Goal: Task Accomplishment & Management: Complete application form

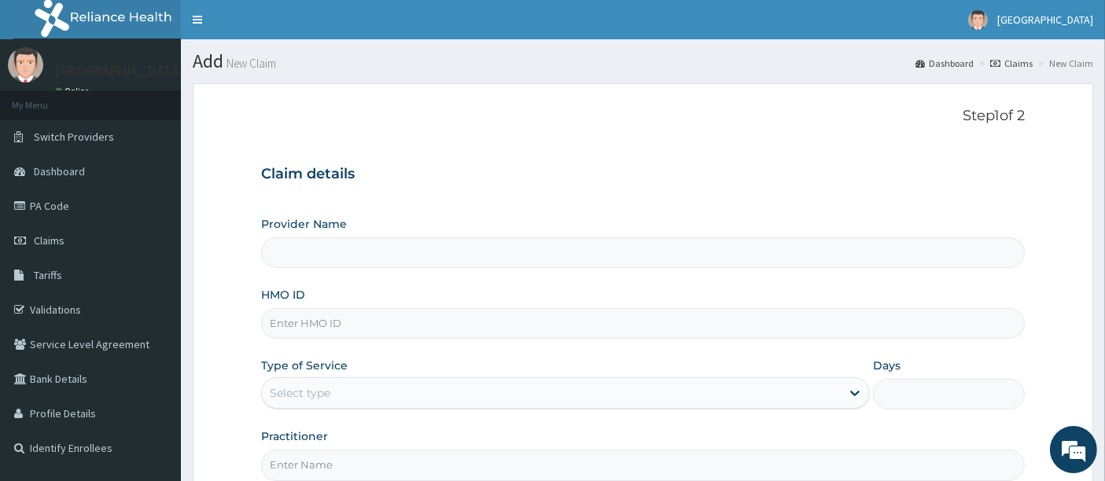
click at [366, 323] on input "HMO ID" at bounding box center [643, 323] width 765 height 31
type input "pno/10003/c"
type input "[GEOGRAPHIC_DATA]"
type input "PNO/10003/C"
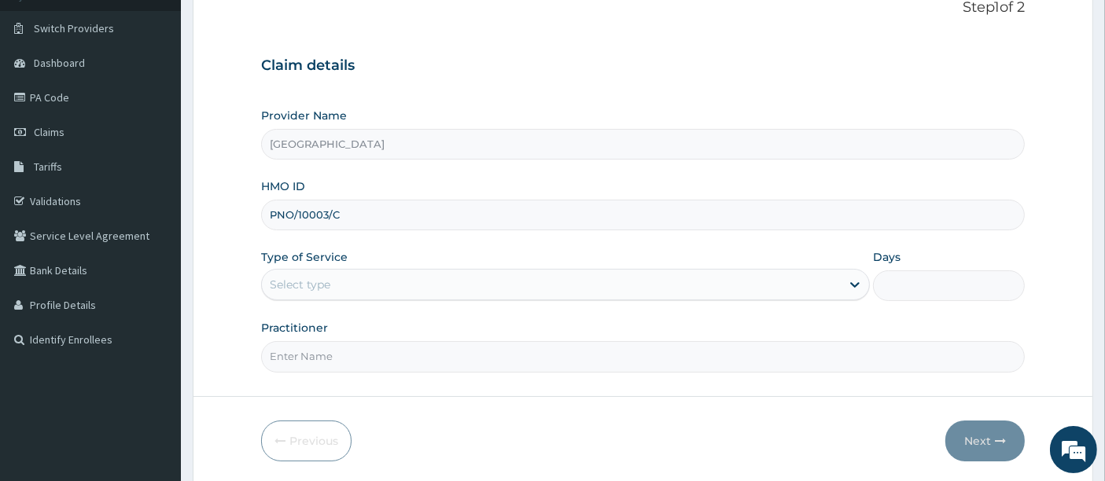
scroll to position [161, 0]
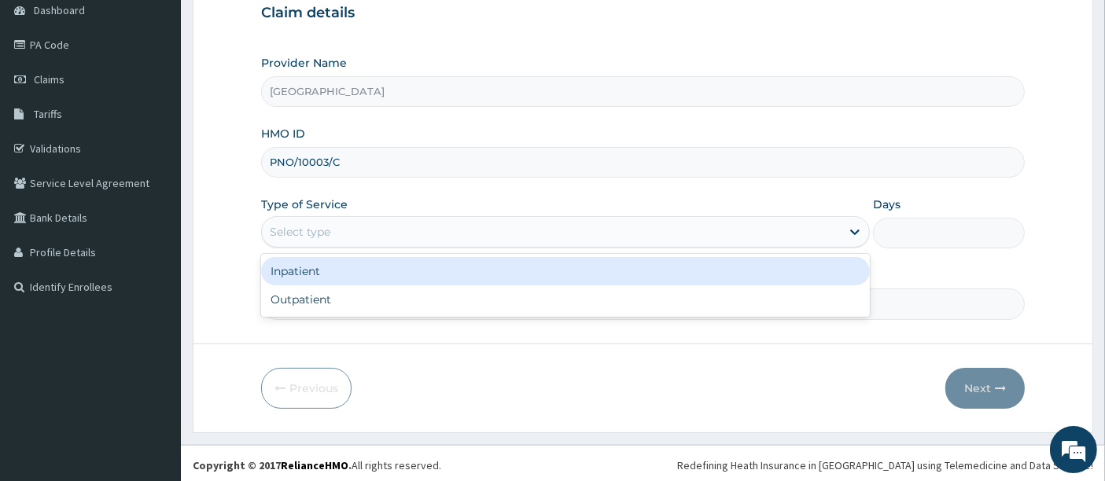
click at [553, 239] on div "Select type" at bounding box center [551, 231] width 579 height 25
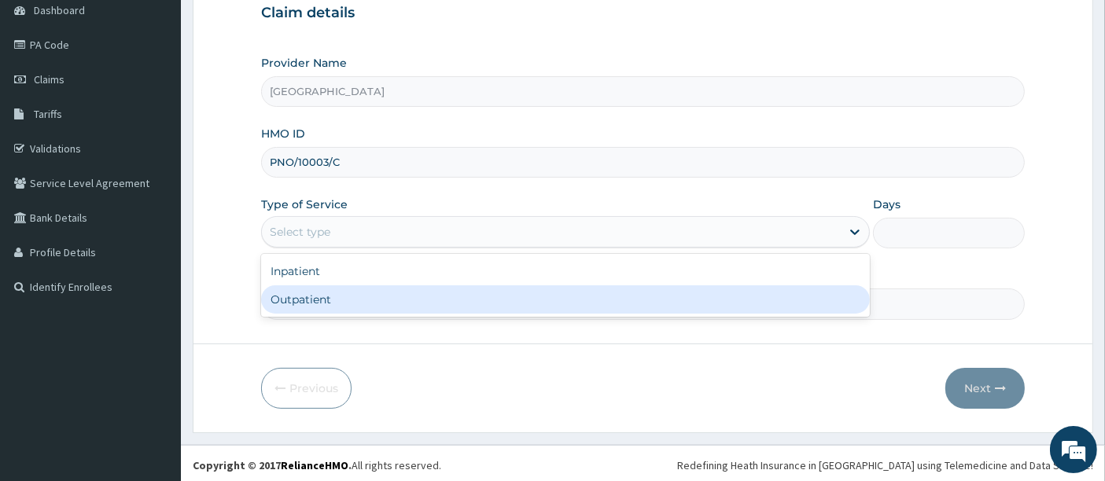
click at [309, 298] on div "Outpatient" at bounding box center [565, 300] width 609 height 28
type input "1"
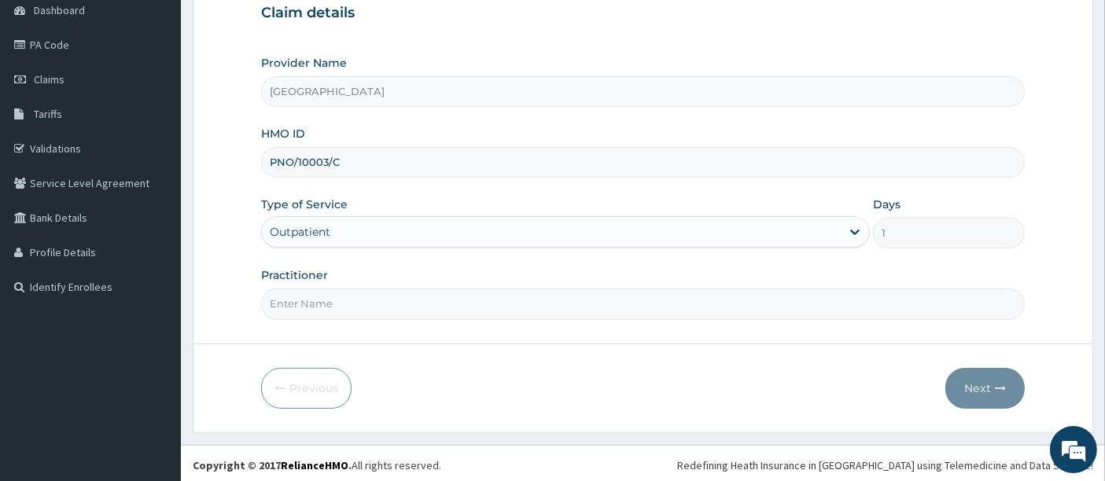
click at [319, 292] on input "Practitioner" at bounding box center [643, 304] width 765 height 31
type input "[PERSON_NAME]"
click at [971, 391] on button "Next" at bounding box center [984, 388] width 79 height 41
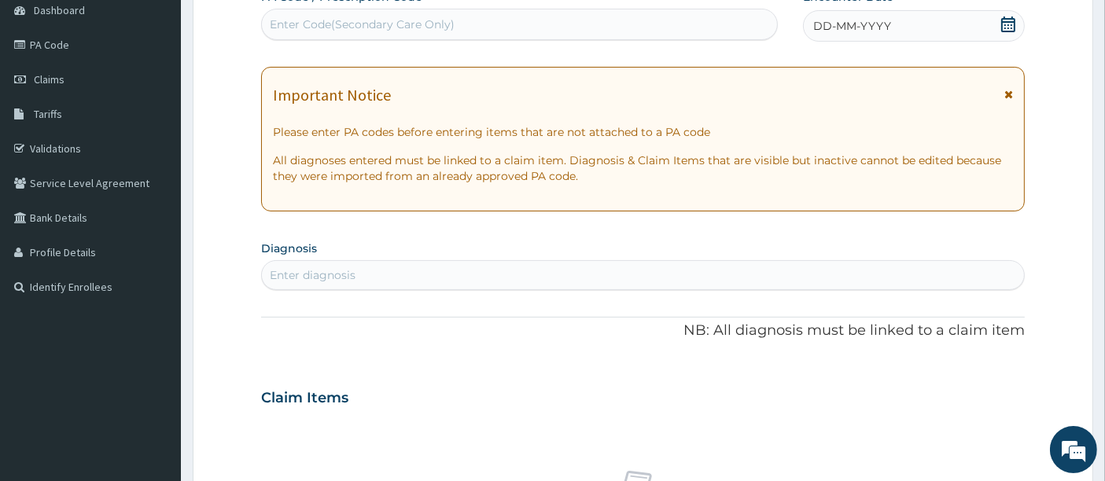
click at [1007, 17] on icon at bounding box center [1008, 25] width 14 height 16
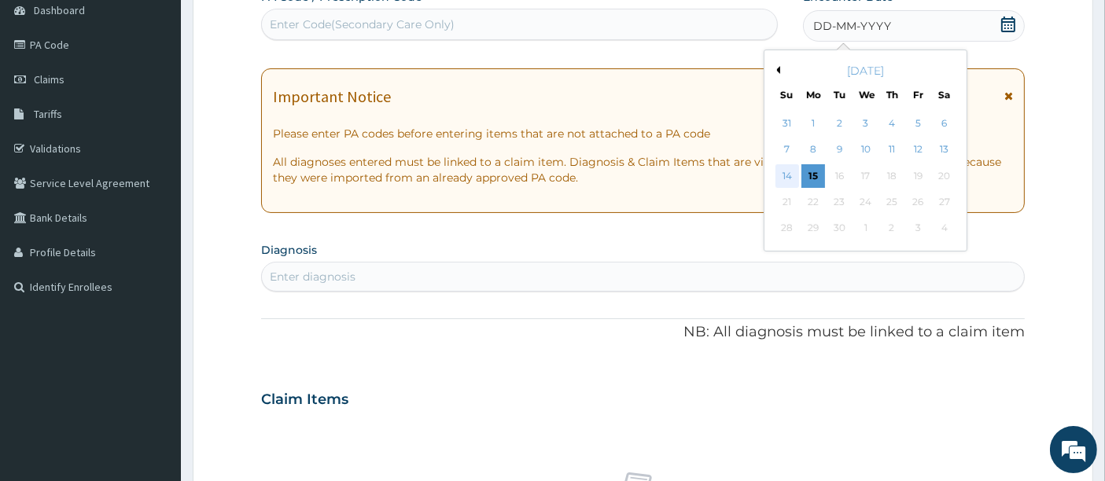
click at [791, 176] on div "14" at bounding box center [788, 176] width 24 height 24
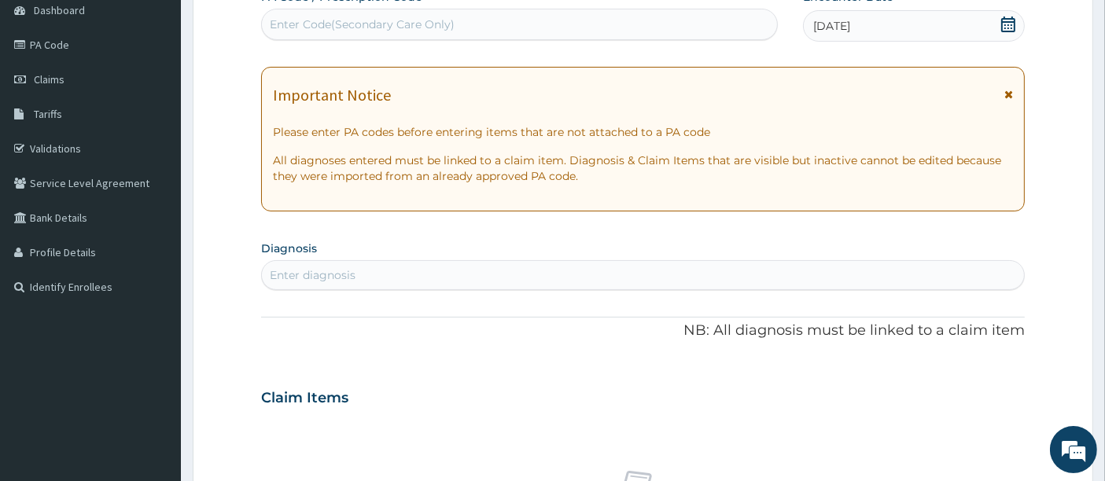
click at [451, 277] on div "Enter diagnosis" at bounding box center [643, 275] width 763 height 25
type input "plasmo"
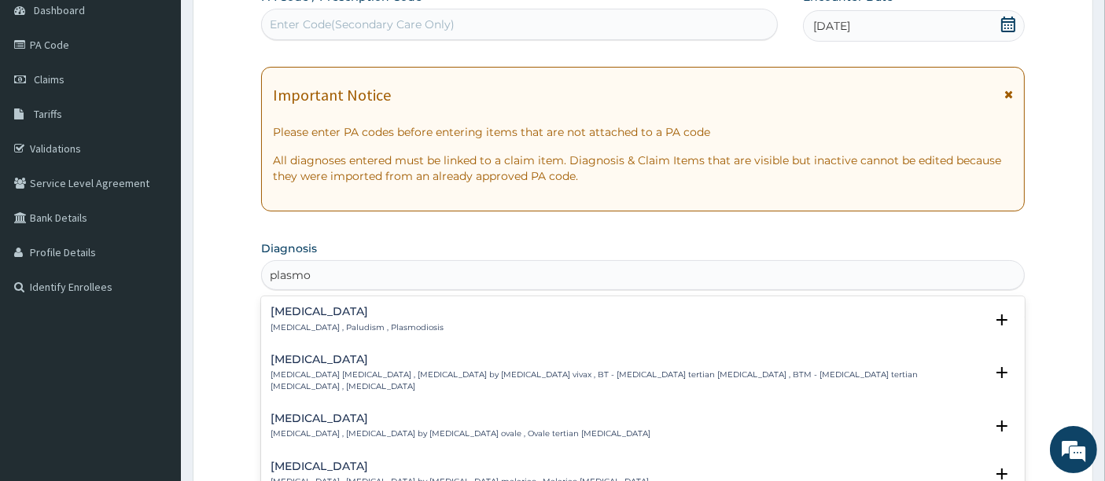
click at [319, 322] on p "[MEDICAL_DATA] , Paludism , Plasmodiosis" at bounding box center [357, 327] width 173 height 11
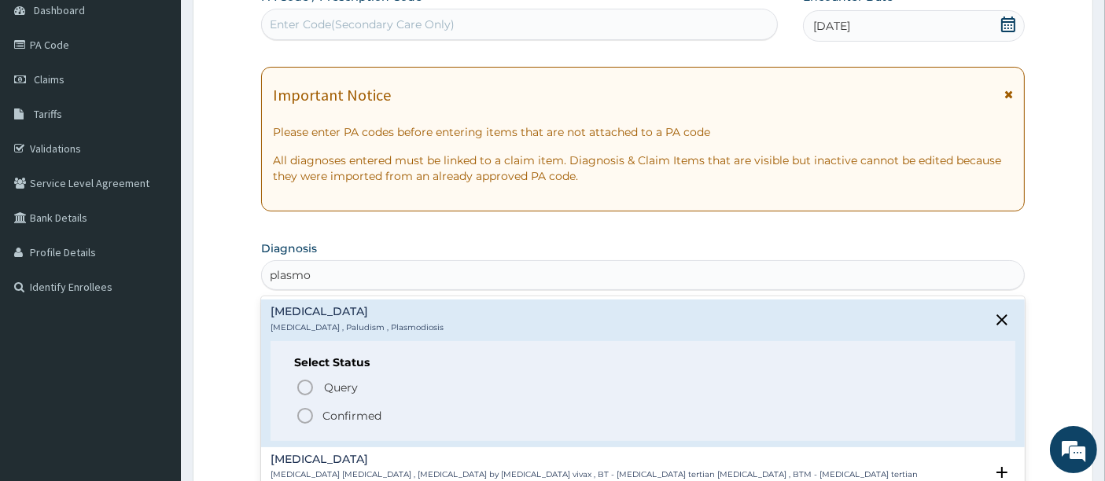
click at [307, 409] on icon "status option filled" at bounding box center [305, 416] width 19 height 19
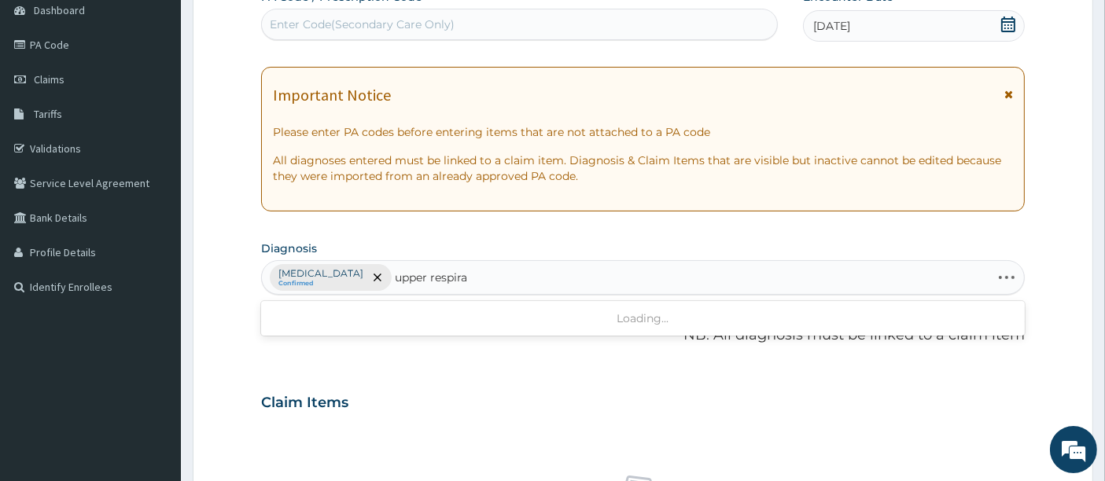
type input "upper respirat"
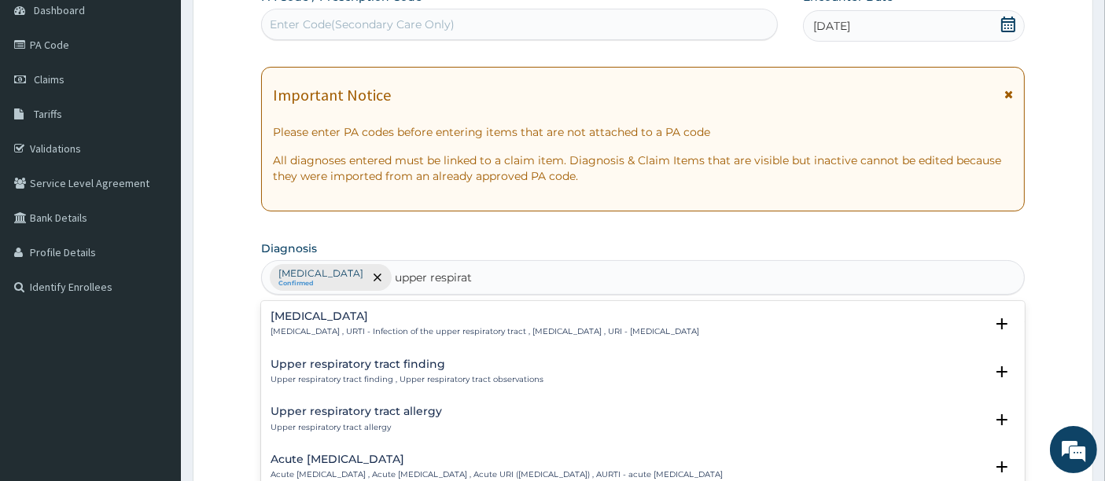
click at [324, 320] on h4 "[MEDICAL_DATA]" at bounding box center [485, 317] width 429 height 12
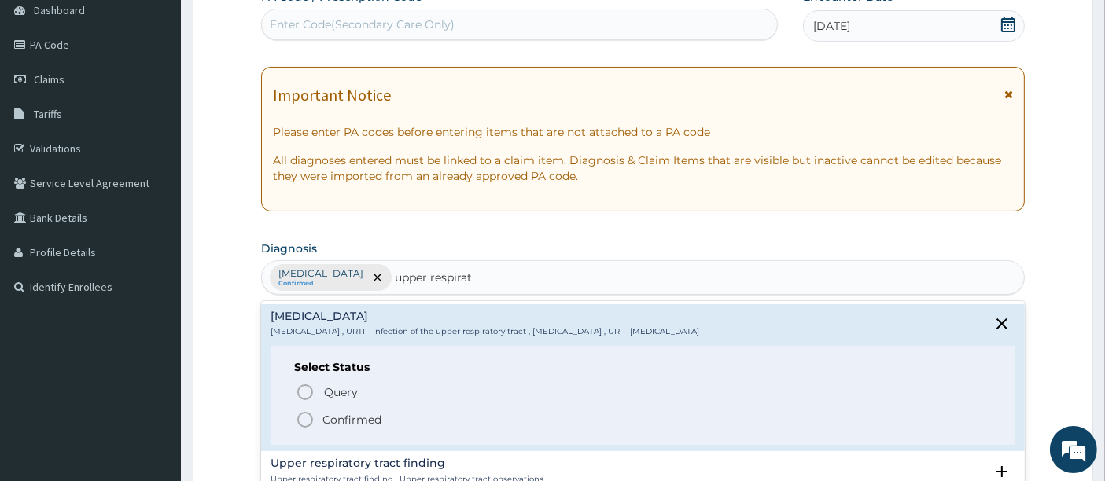
click at [303, 415] on icon "status option filled" at bounding box center [305, 420] width 19 height 19
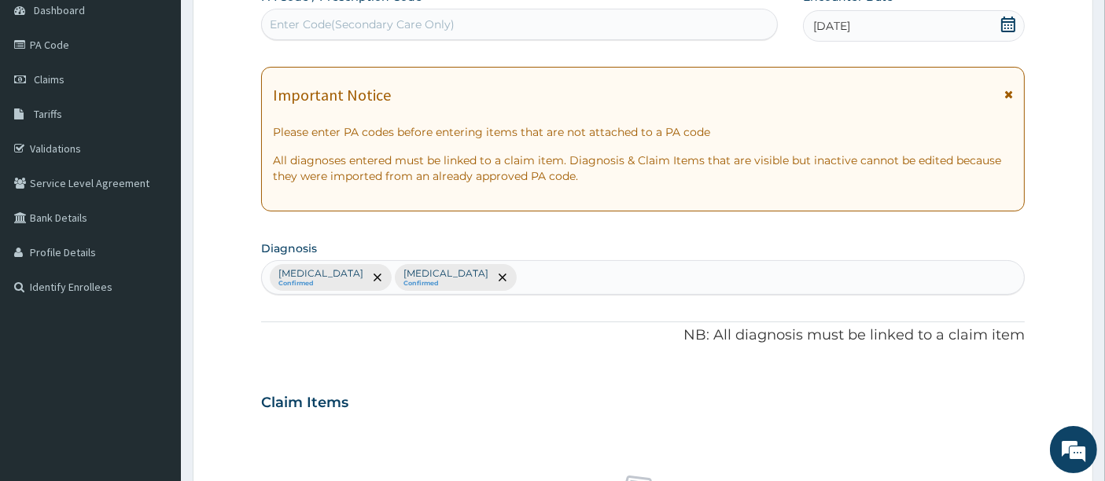
click at [357, 359] on div "PA Code / Prescription Code Enter Code(Secondary Care Only) Encounter Date [DAT…" at bounding box center [643, 398] width 765 height 819
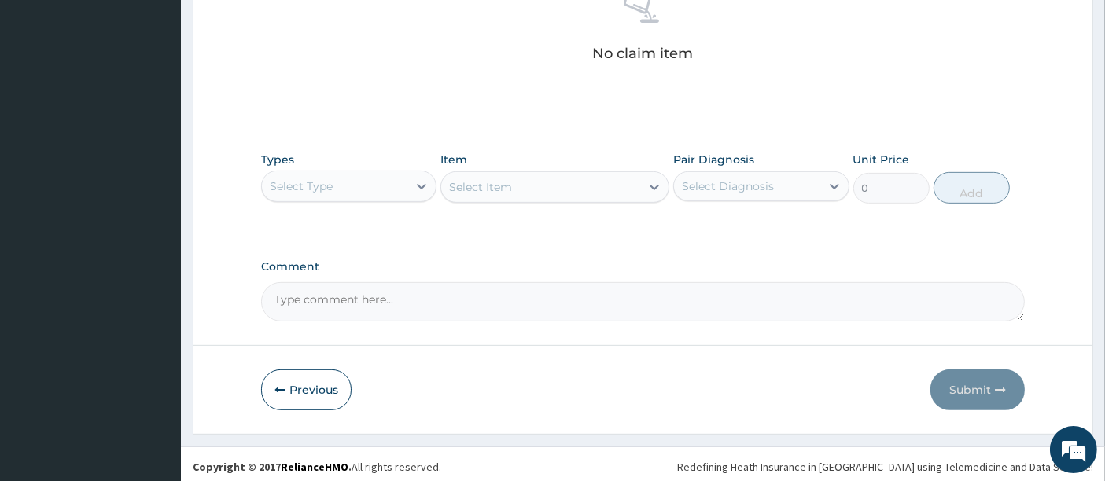
scroll to position [650, 0]
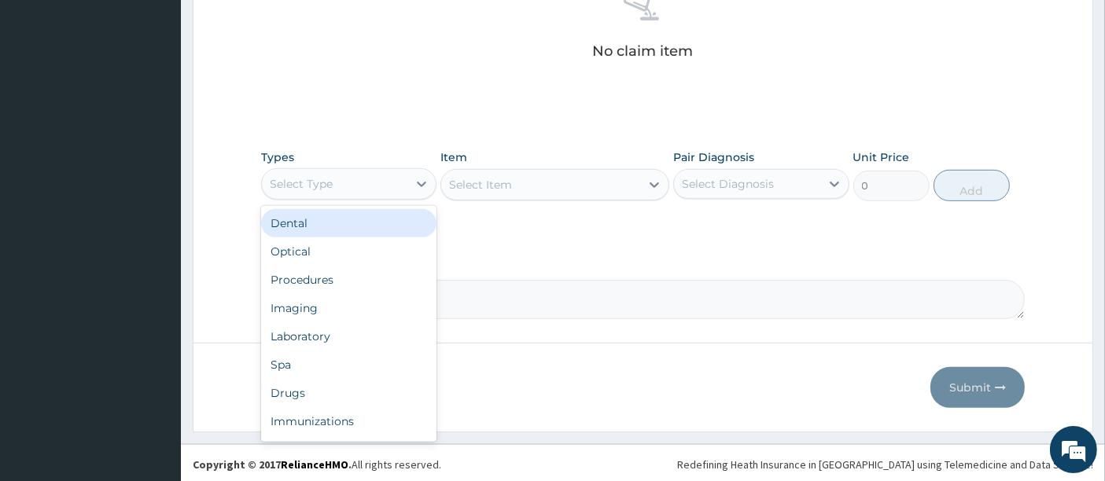
click at [337, 177] on div "Select Type" at bounding box center [335, 183] width 146 height 25
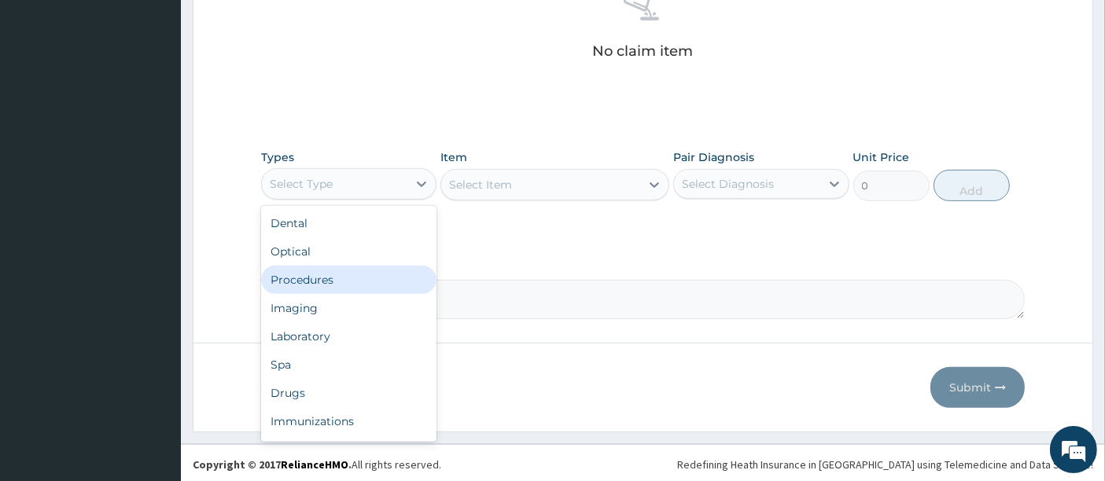
click at [300, 275] on div "Procedures" at bounding box center [348, 280] width 175 height 28
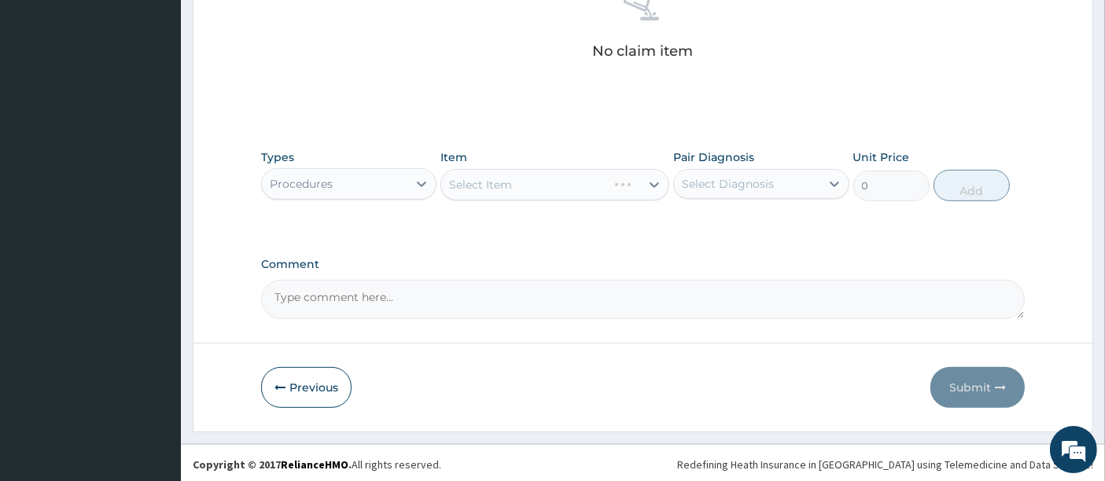
click at [492, 184] on div "Select Item" at bounding box center [554, 184] width 229 height 31
click at [529, 181] on div "Select Item" at bounding box center [554, 184] width 229 height 31
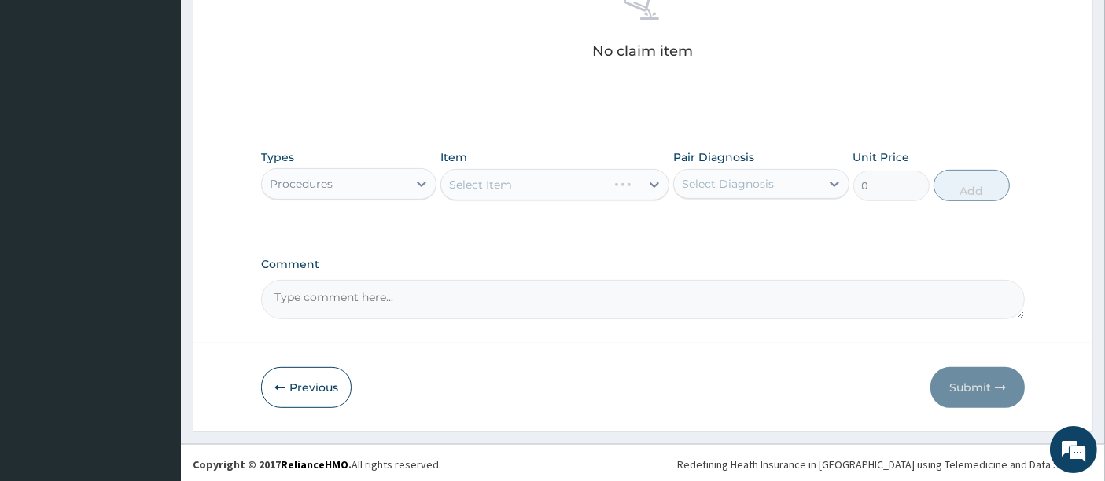
click at [529, 181] on div "Select Item" at bounding box center [554, 184] width 229 height 31
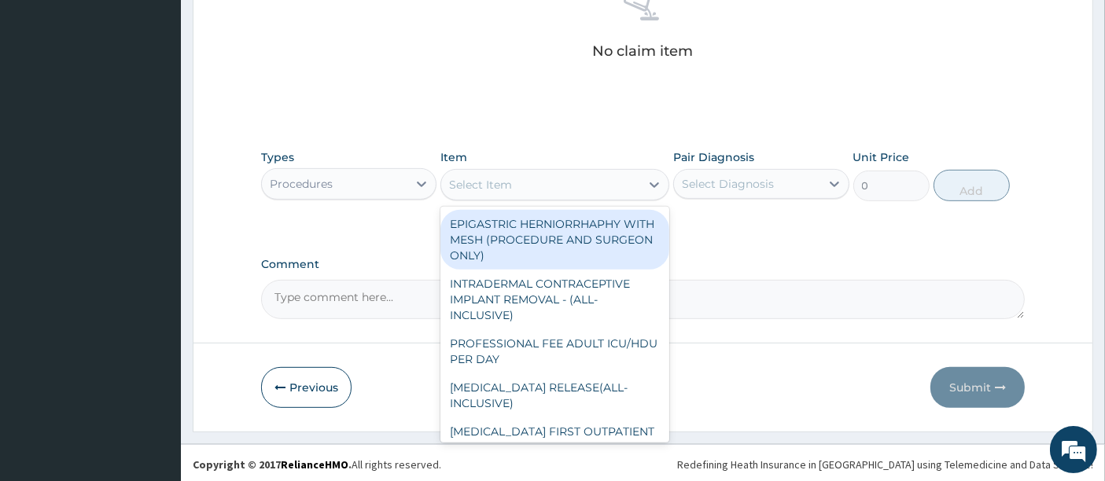
click at [529, 181] on div "Select Item" at bounding box center [540, 184] width 199 height 25
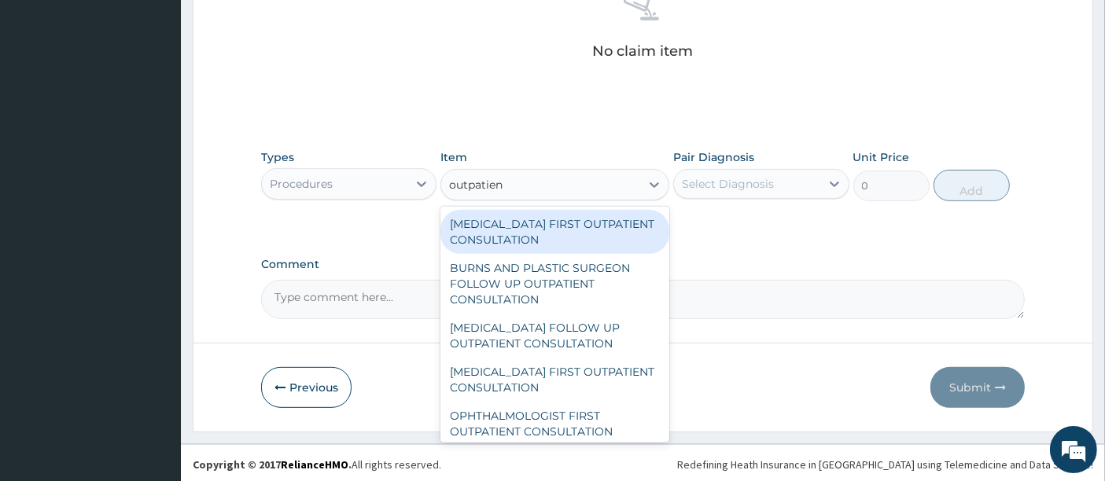
type input "outpatient"
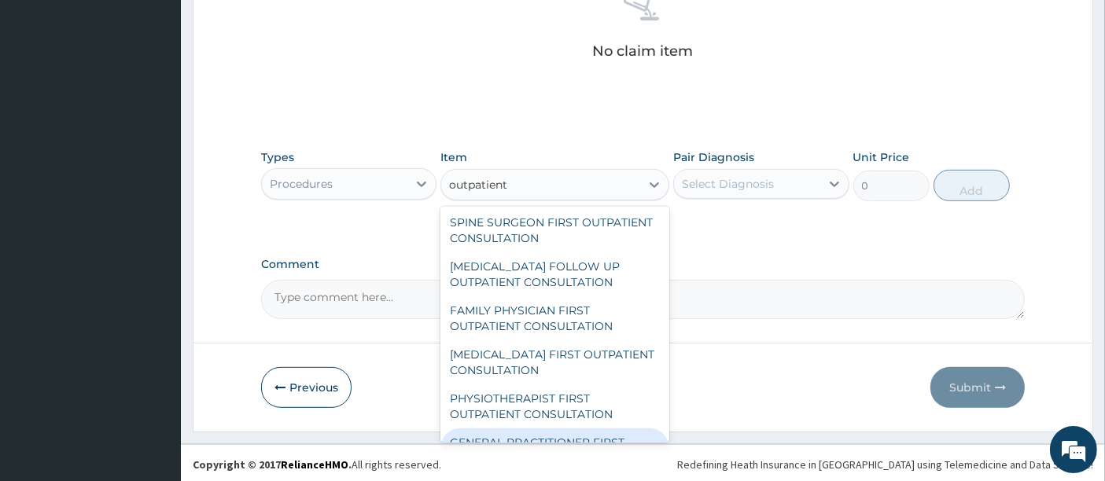
scroll to position [2119, 0]
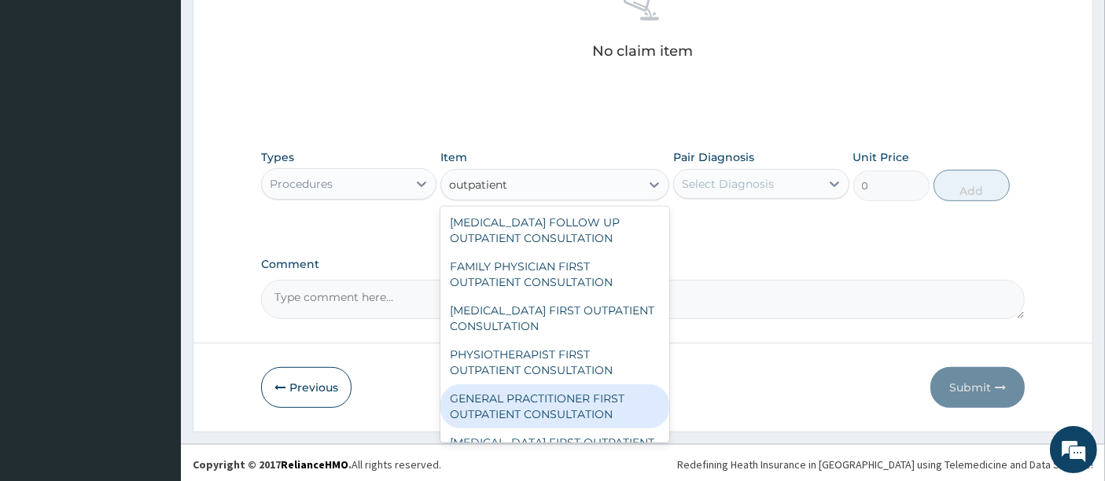
click at [558, 403] on div "GENERAL PRACTITIONER FIRST OUTPATIENT CONSULTATION" at bounding box center [554, 407] width 229 height 44
type input "5400"
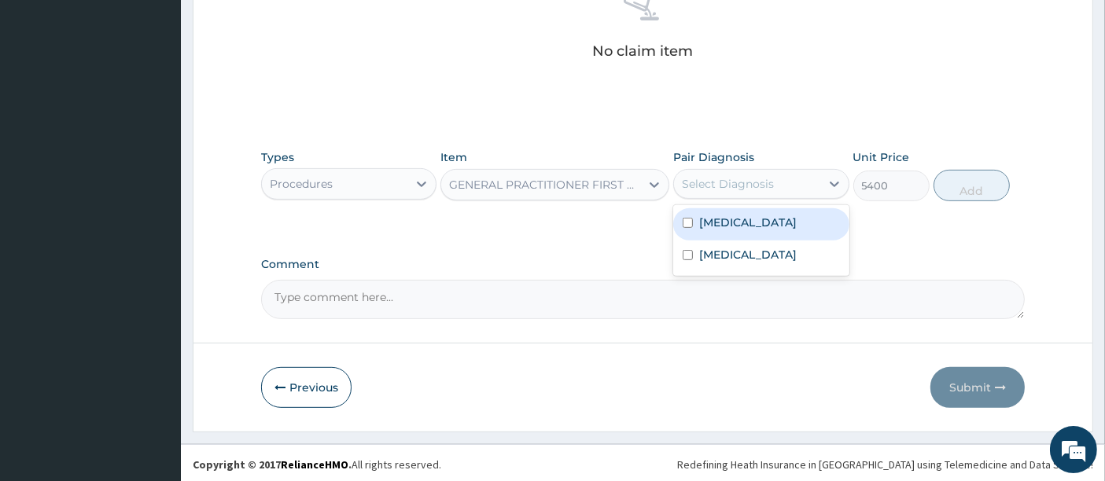
click at [766, 180] on div "Select Diagnosis" at bounding box center [728, 184] width 92 height 16
click at [755, 219] on div "[MEDICAL_DATA]" at bounding box center [760, 224] width 175 height 32
checkbox input "true"
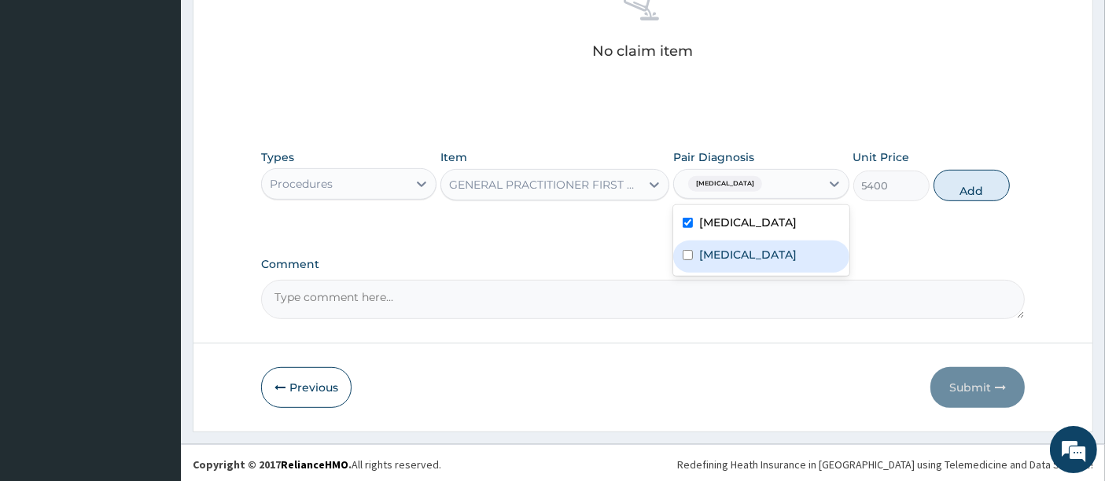
click at [734, 249] on label "[MEDICAL_DATA]" at bounding box center [748, 255] width 98 height 16
checkbox input "true"
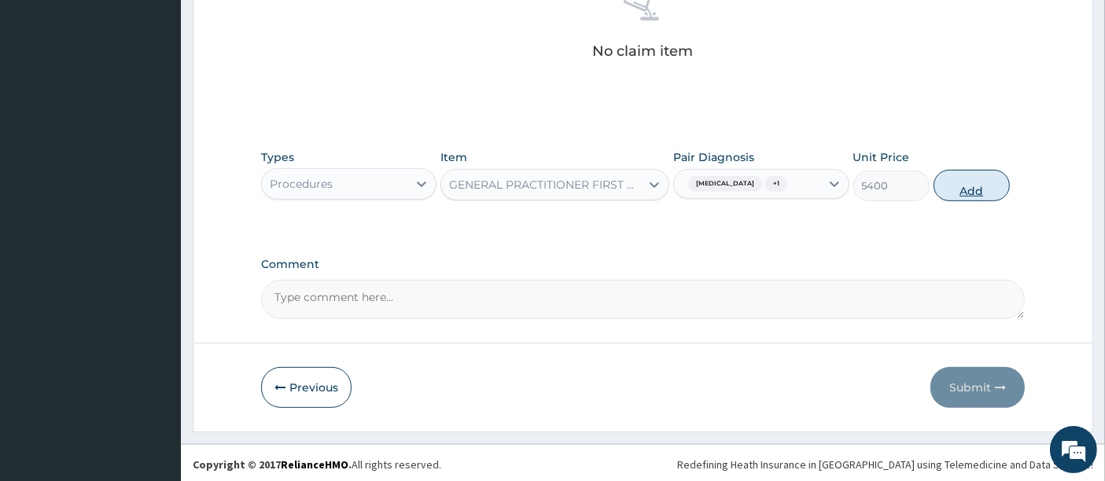
click at [960, 175] on button "Add" at bounding box center [972, 185] width 76 height 31
type input "0"
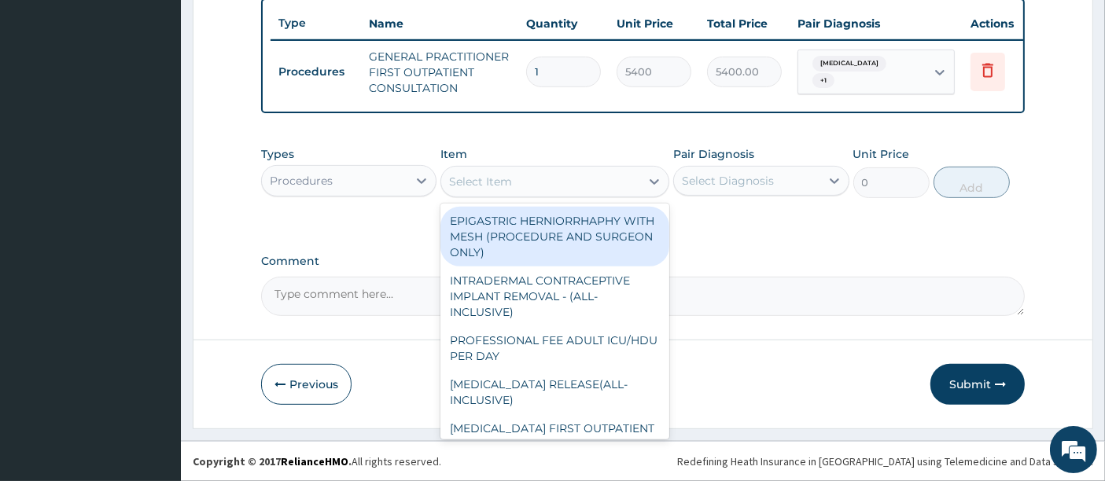
click at [483, 176] on div "Select Item" at bounding box center [480, 182] width 63 height 16
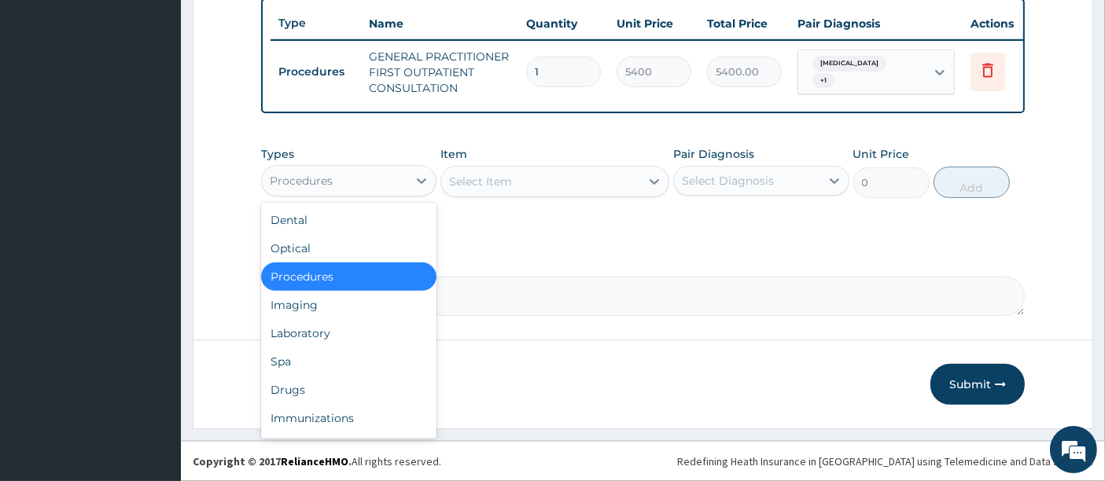
click at [265, 179] on div "Procedures" at bounding box center [335, 180] width 146 height 25
click at [304, 331] on div "Laboratory" at bounding box center [348, 333] width 175 height 28
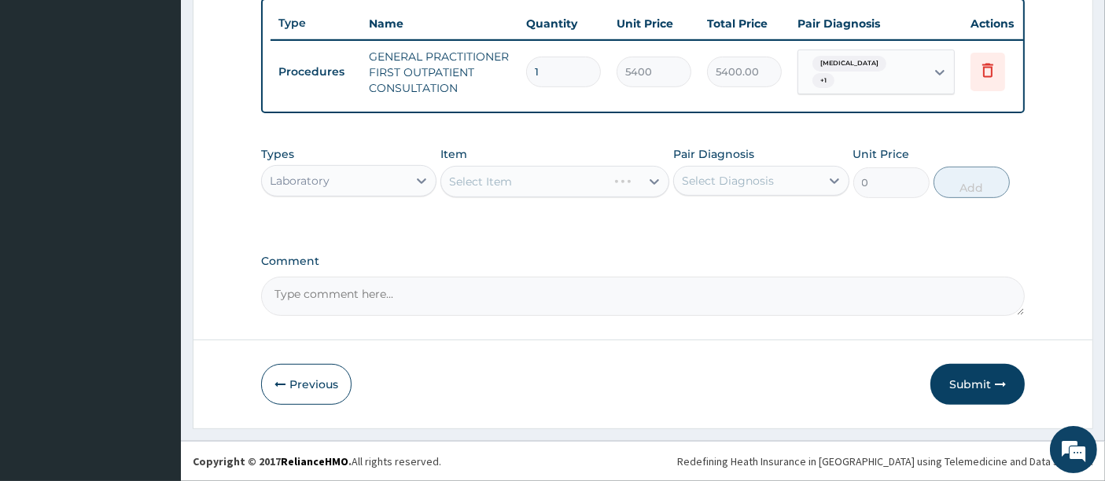
click at [553, 176] on div "Select Item" at bounding box center [554, 181] width 229 height 31
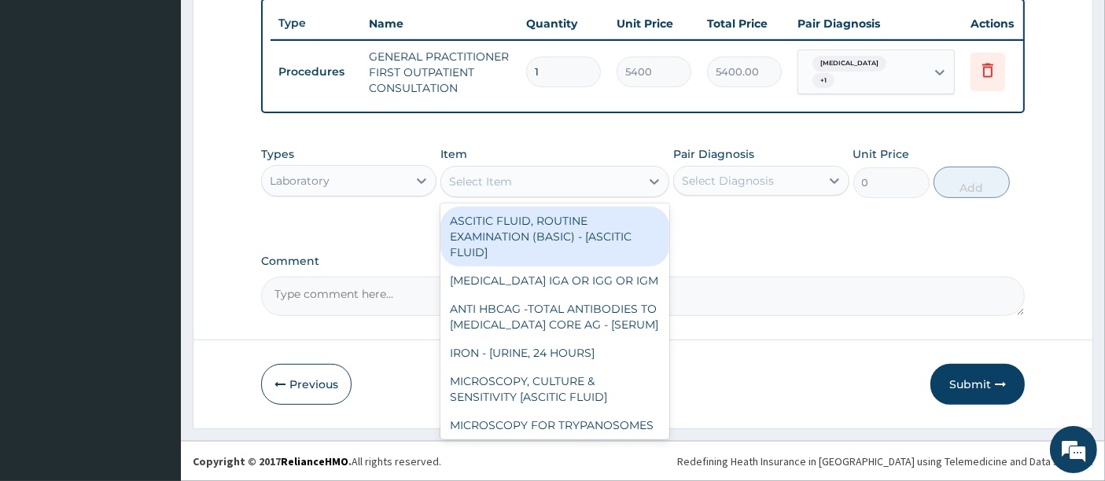
click at [553, 176] on div "Select Item" at bounding box center [540, 181] width 199 height 25
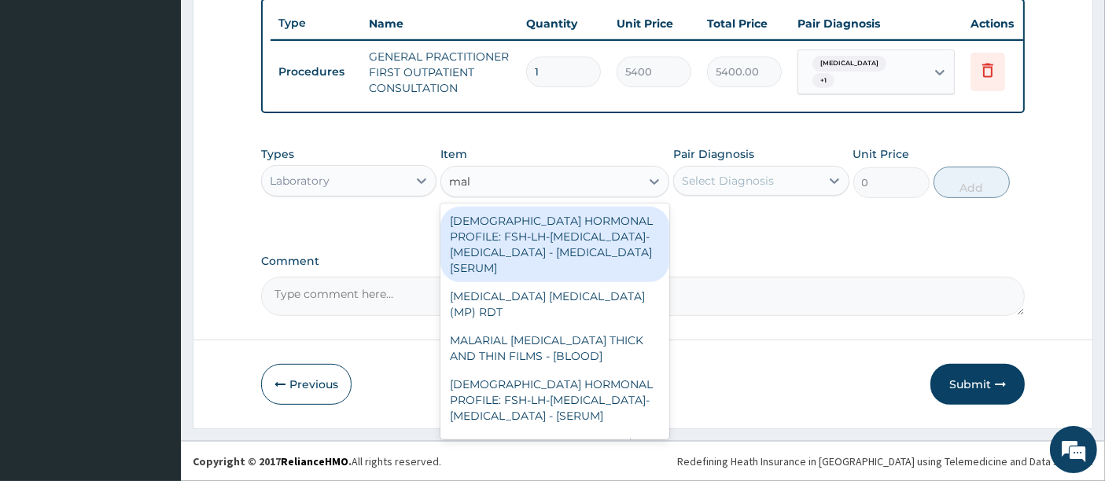
type input "mala"
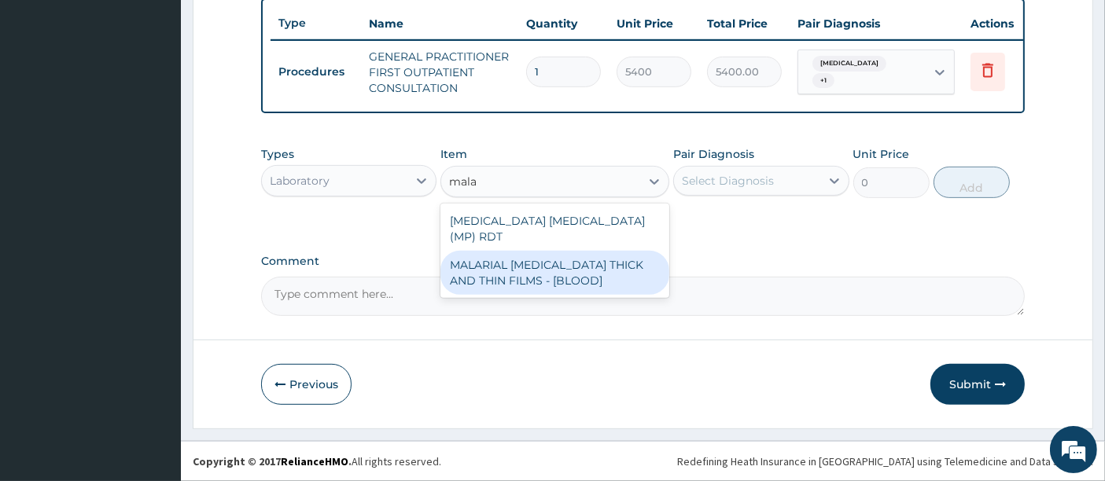
click at [517, 252] on div "MALARIAL [MEDICAL_DATA] THICK AND THIN FILMS - [BLOOD]" at bounding box center [554, 273] width 229 height 44
type input "3150"
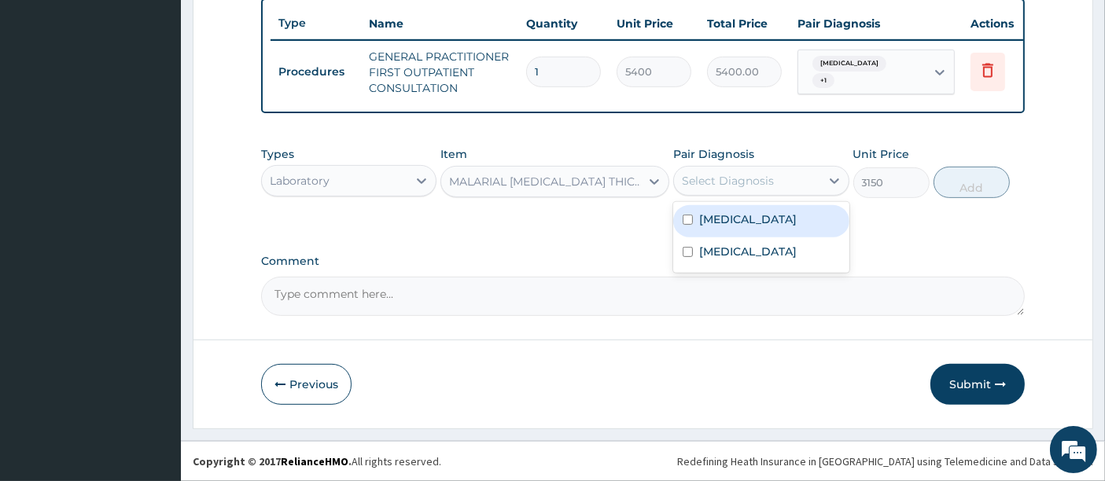
click at [787, 185] on div "Select Diagnosis" at bounding box center [747, 180] width 146 height 25
click at [739, 218] on label "[MEDICAL_DATA]" at bounding box center [748, 220] width 98 height 16
checkbox input "true"
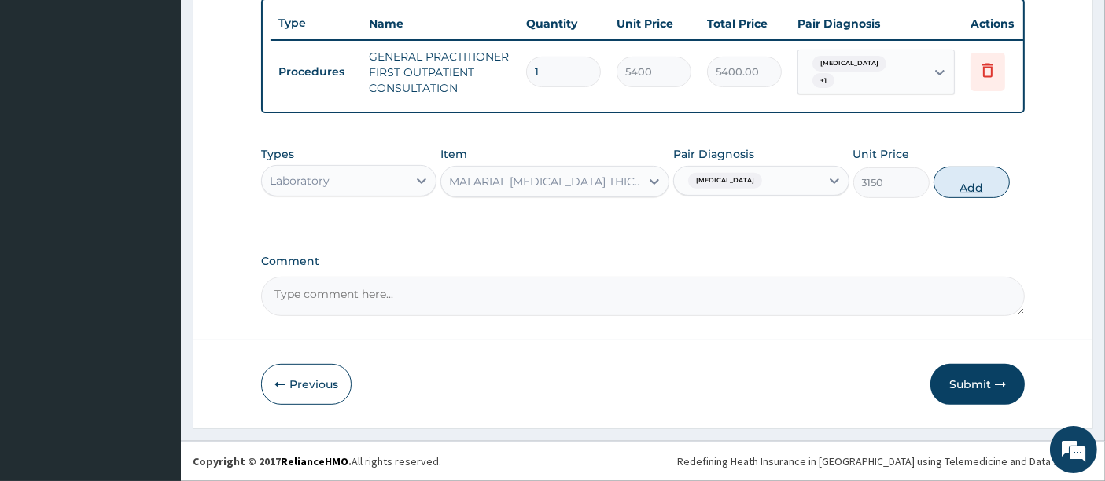
click at [973, 183] on button "Add" at bounding box center [972, 182] width 76 height 31
type input "0"
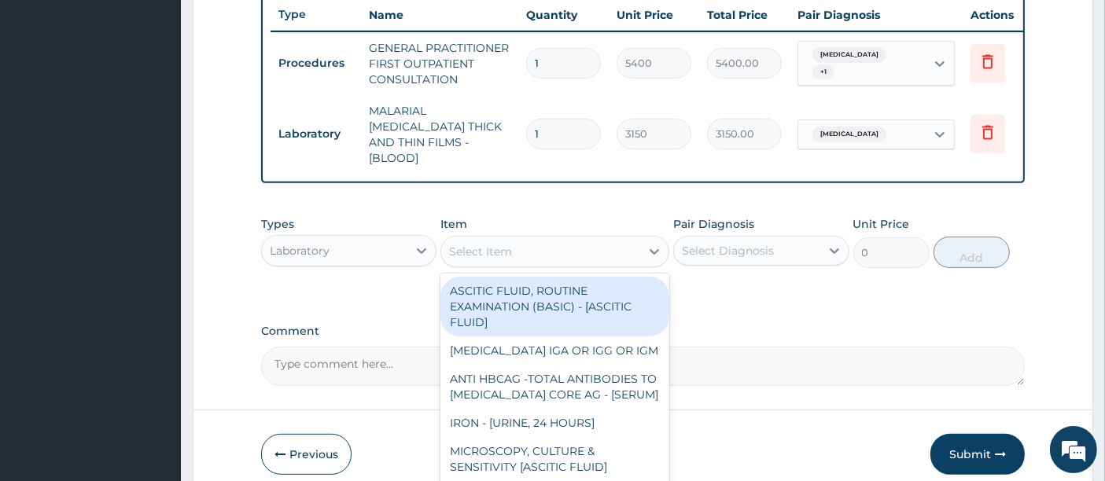
click at [580, 248] on div "Select Item" at bounding box center [540, 251] width 199 height 25
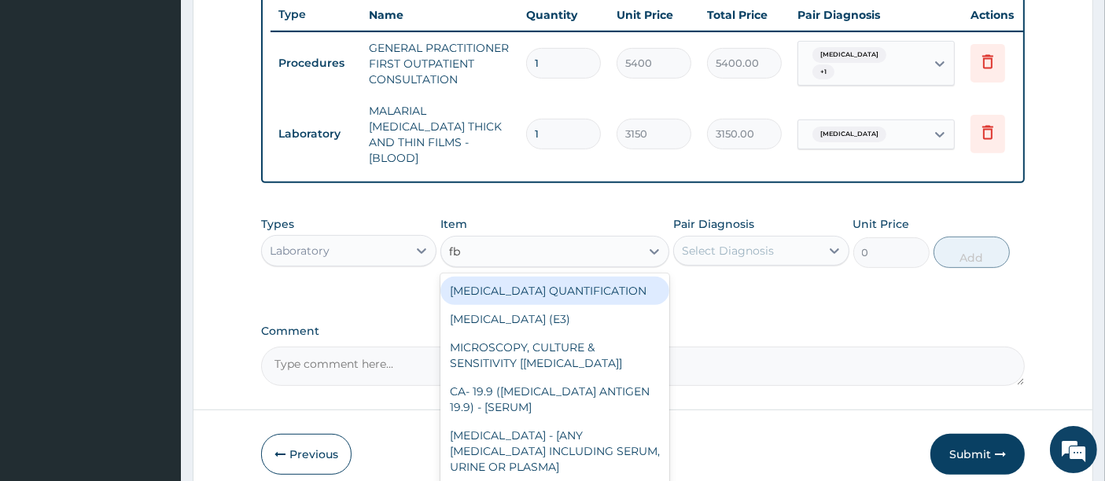
type input "fbc"
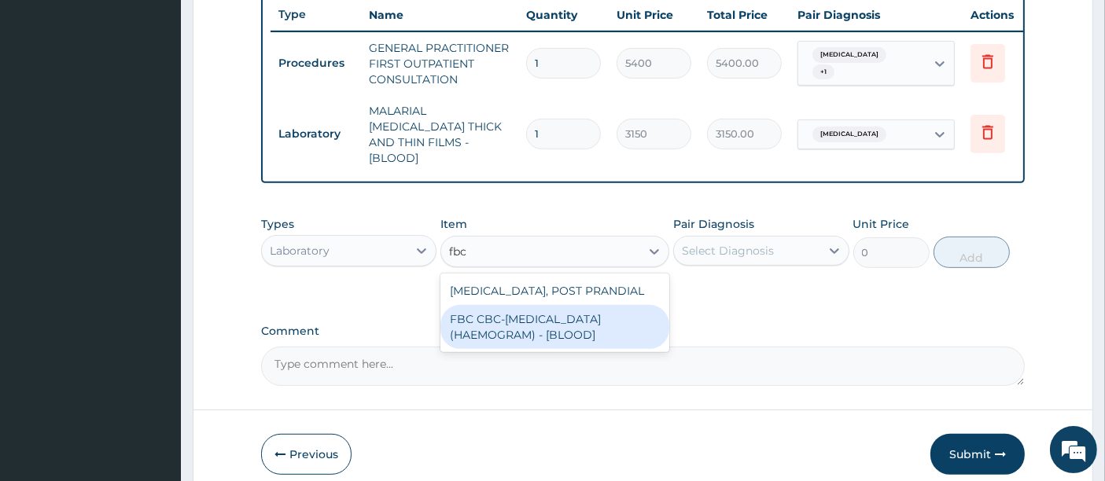
click at [543, 316] on div "FBC CBC-[MEDICAL_DATA] (HAEMOGRAM) - [BLOOD]" at bounding box center [554, 327] width 229 height 44
type input "7200"
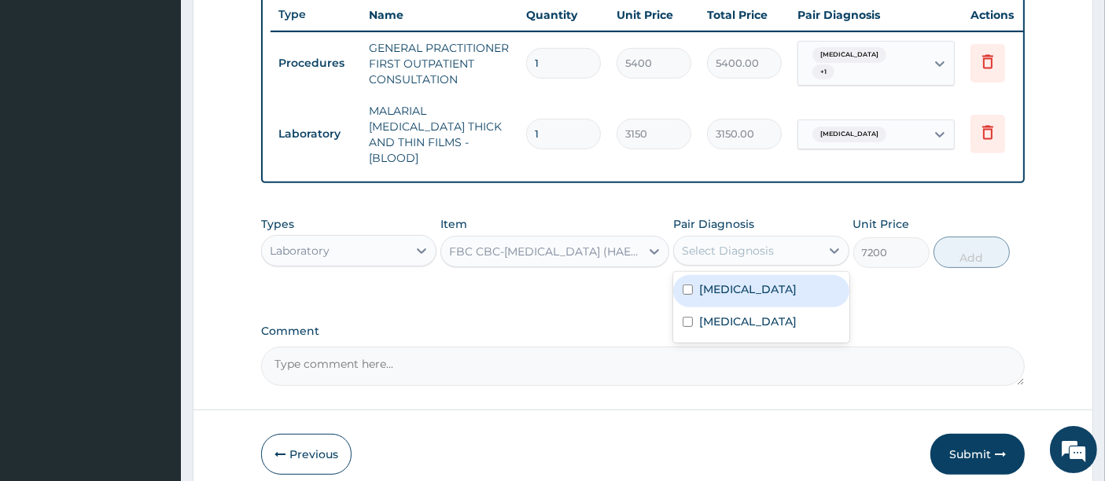
click at [721, 238] on div "Select Diagnosis" at bounding box center [747, 250] width 146 height 25
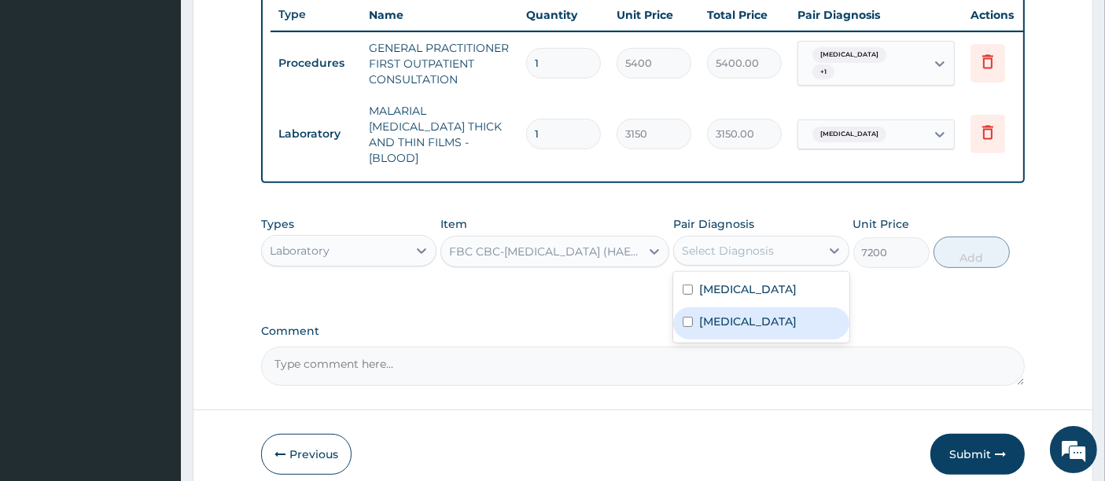
click at [695, 315] on div "[MEDICAL_DATA]" at bounding box center [760, 324] width 175 height 32
checkbox input "true"
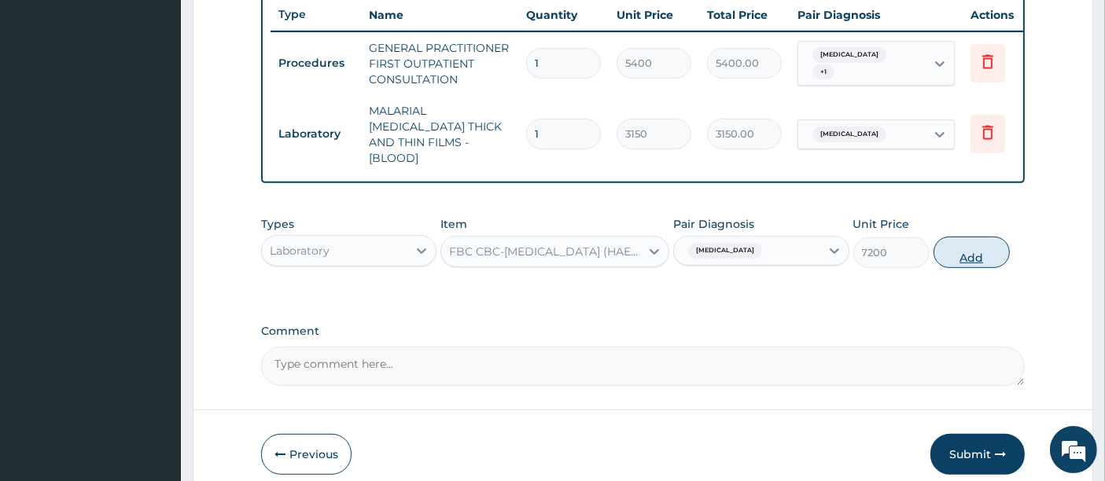
click at [974, 245] on button "Add" at bounding box center [972, 252] width 76 height 31
type input "0"
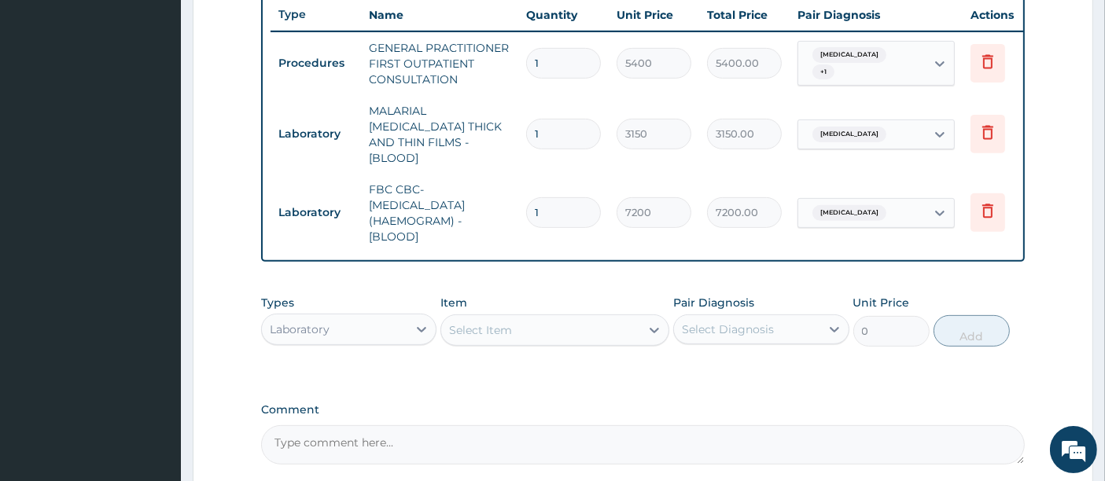
click at [547, 287] on div "Types Laboratory Item Select Item Pair Diagnosis Select Diagnosis Unit Price 0 …" at bounding box center [643, 321] width 765 height 68
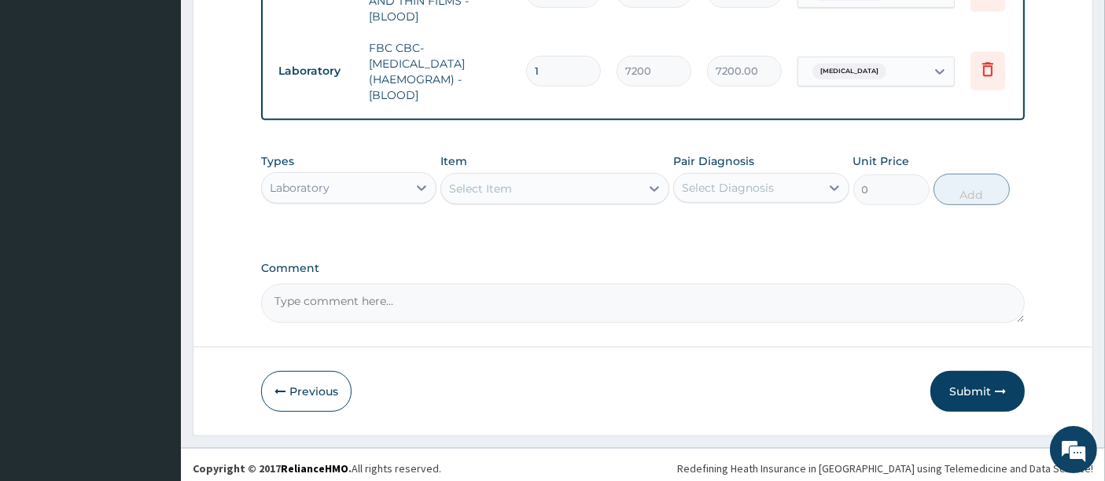
scroll to position [737, 0]
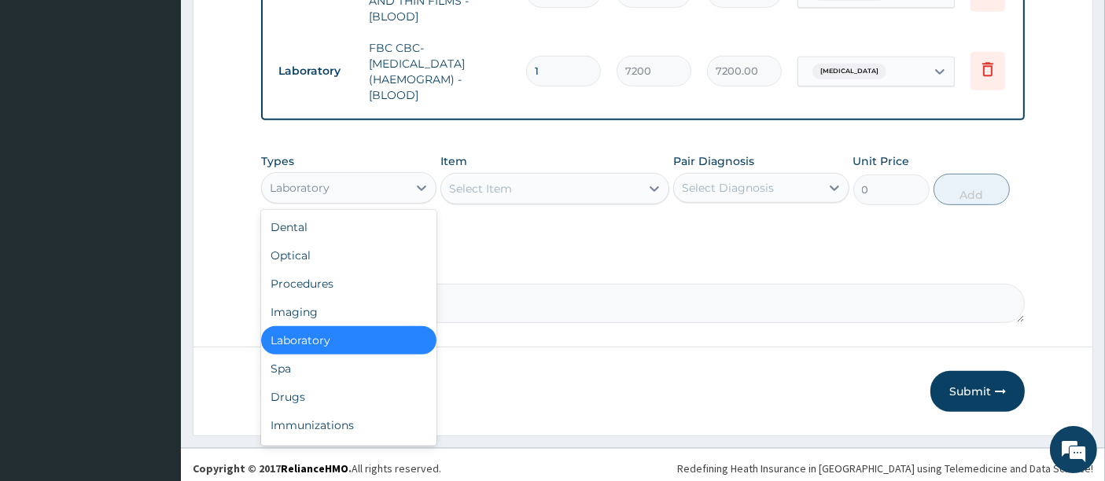
click at [341, 182] on div "Laboratory" at bounding box center [335, 187] width 146 height 25
click at [300, 386] on div "Drugs" at bounding box center [348, 397] width 175 height 28
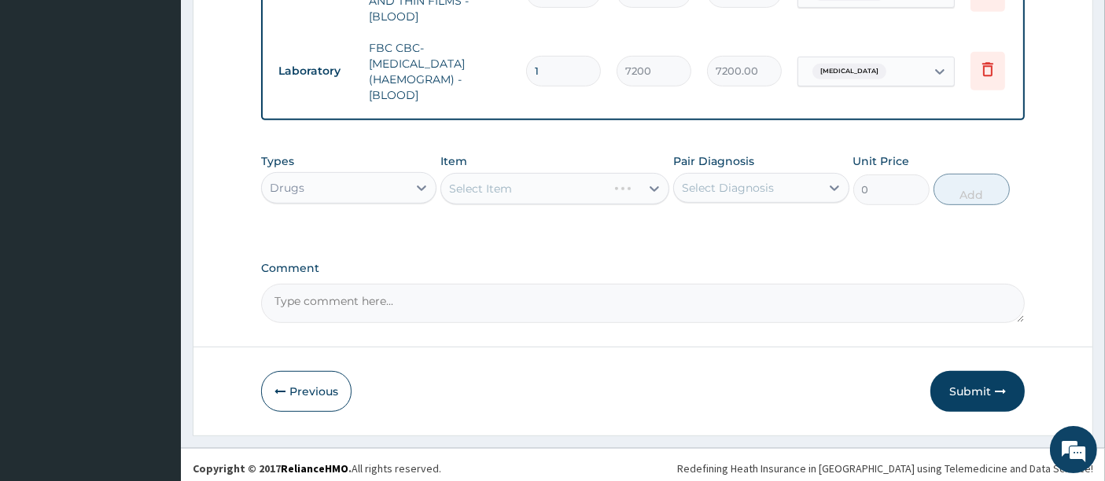
click at [555, 184] on div "Select Item" at bounding box center [554, 188] width 229 height 31
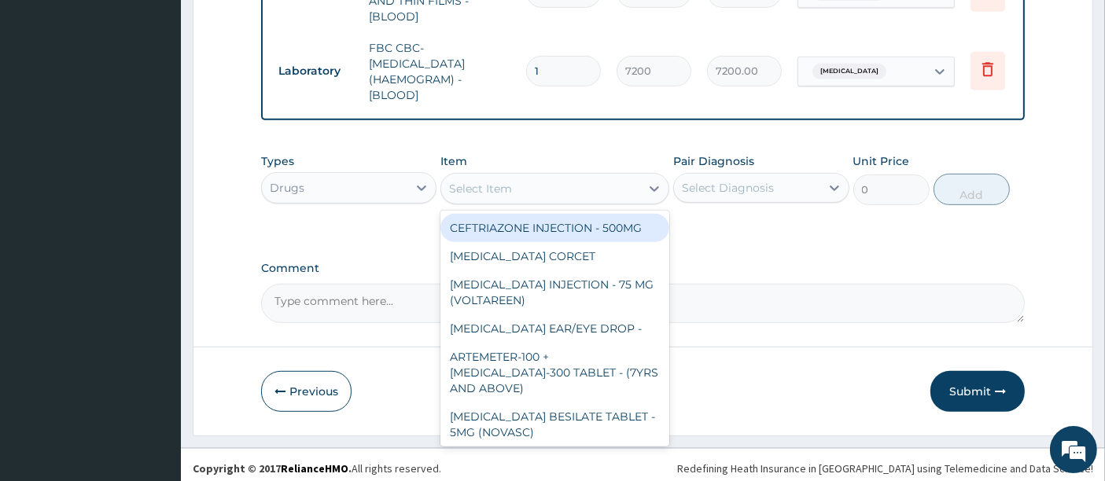
click at [555, 184] on div "Select Item" at bounding box center [540, 188] width 199 height 25
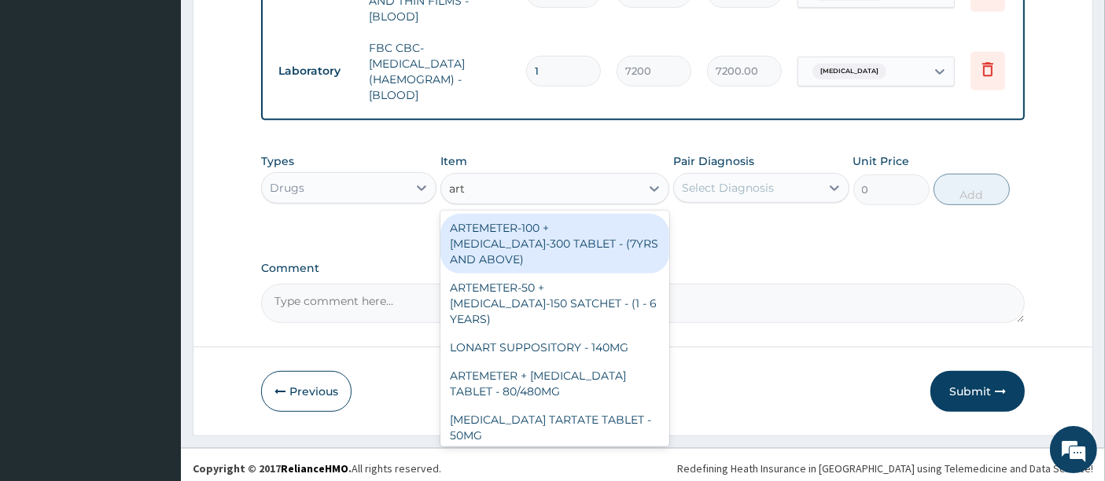
type input "arte"
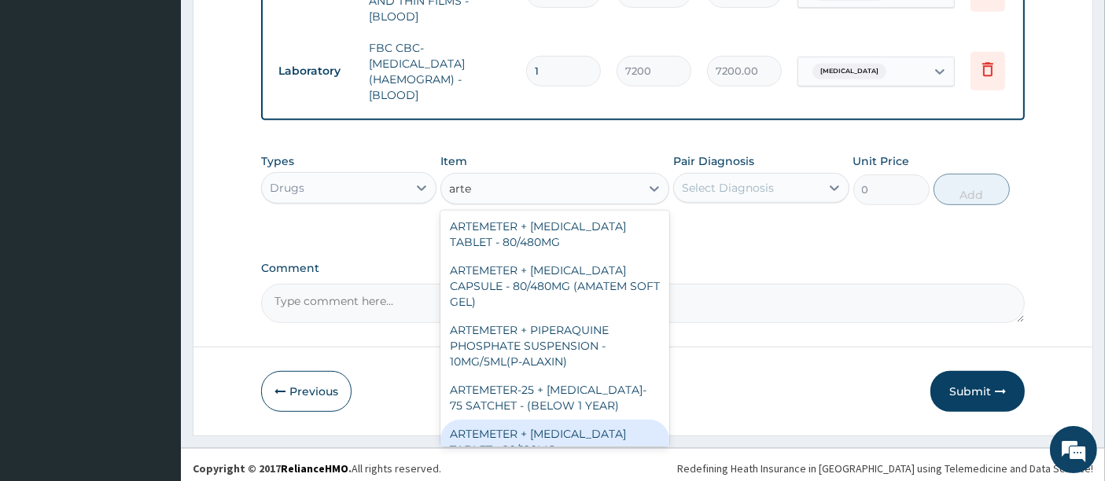
scroll to position [144, 0]
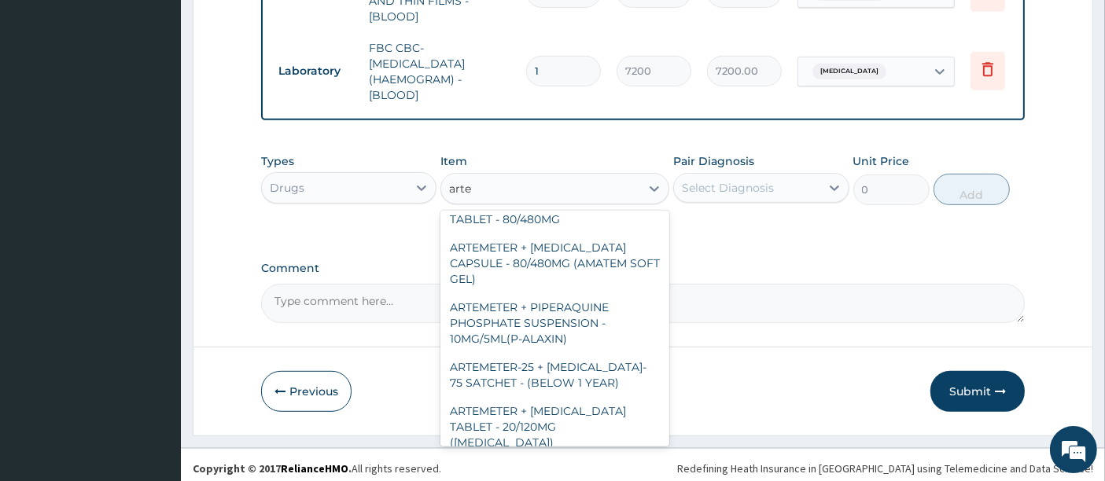
click at [572, 457] on div "ARTEMETER INJECTION - 80MG" at bounding box center [554, 471] width 229 height 28
type input "646"
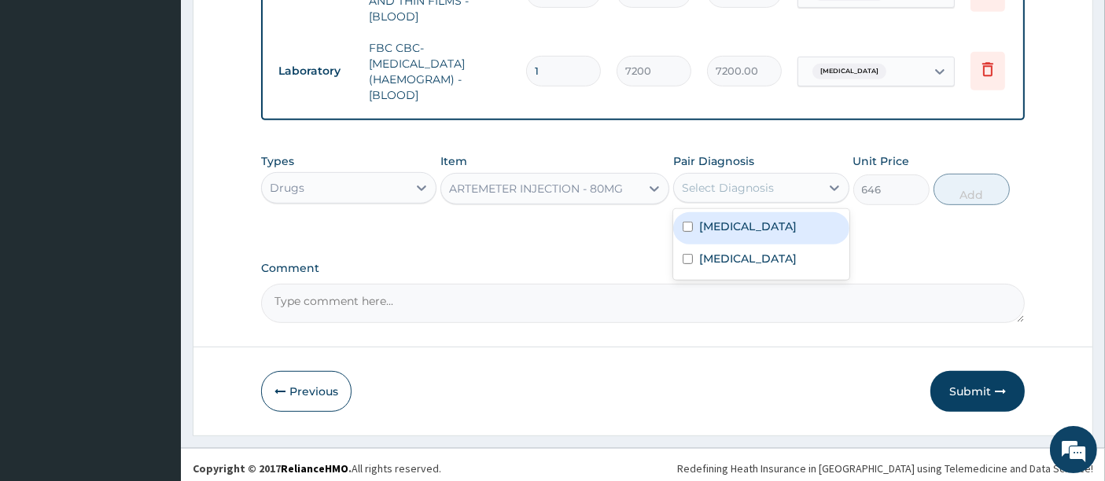
click at [739, 185] on div "Select Diagnosis" at bounding box center [728, 188] width 92 height 16
click at [707, 220] on label "[MEDICAL_DATA]" at bounding box center [748, 227] width 98 height 16
checkbox input "true"
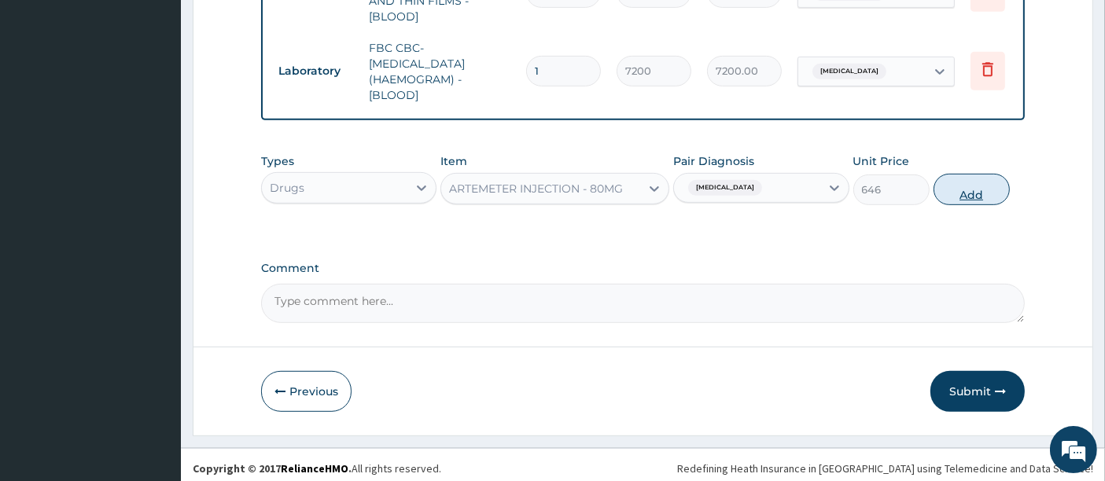
click at [964, 197] on button "Add" at bounding box center [972, 189] width 76 height 31
type input "0"
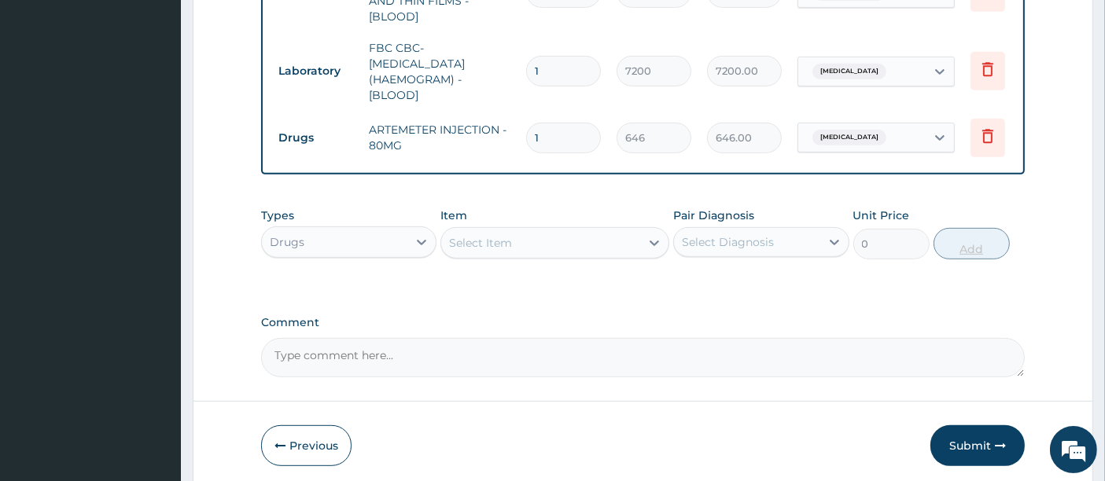
type input "0.00"
type input "4"
type input "2584.00"
type input "4"
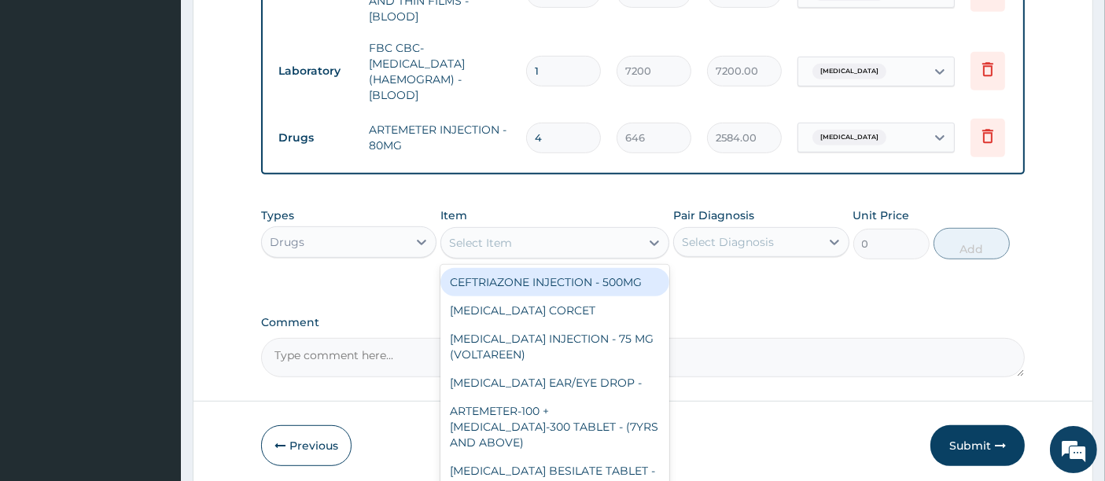
click at [576, 230] on div "Select Item" at bounding box center [540, 242] width 199 height 25
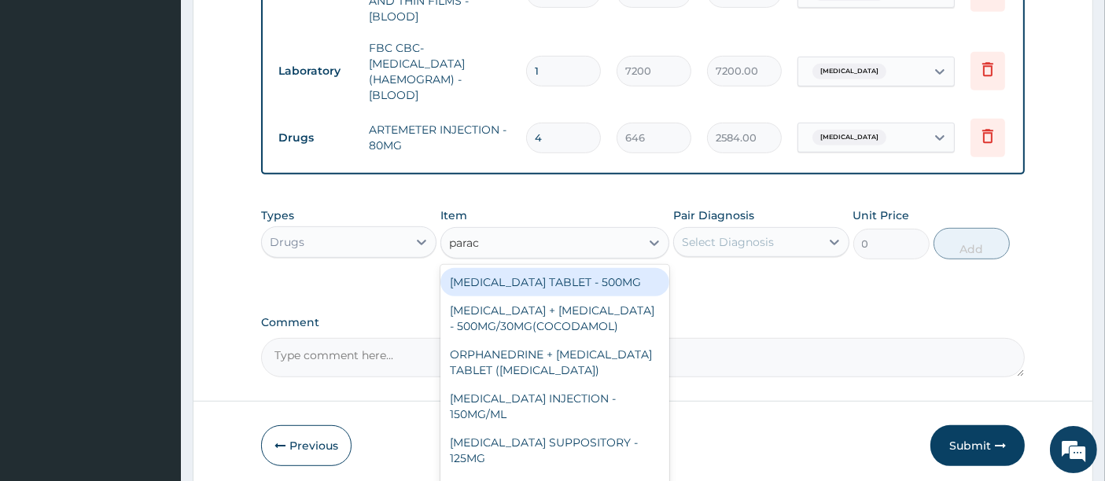
type input "parace"
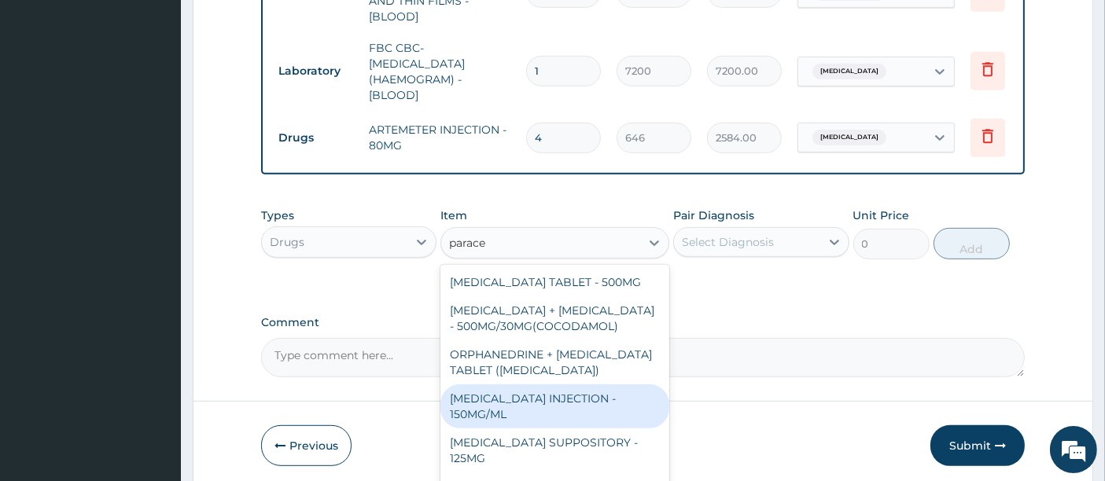
click at [595, 395] on div "[MEDICAL_DATA] INJECTION - 150MG/ML" at bounding box center [554, 407] width 229 height 44
type input "760"
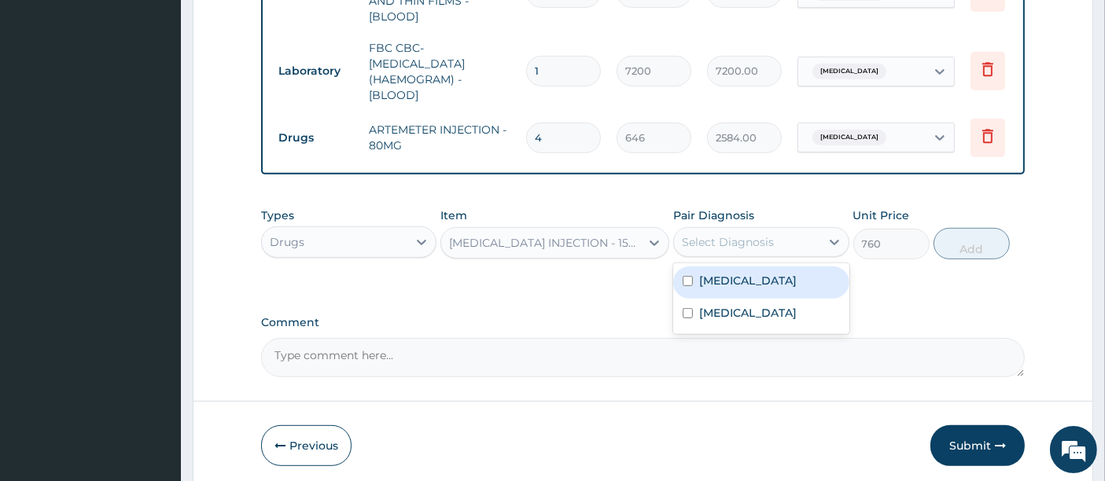
drag, startPoint x: 772, startPoint y: 232, endPoint x: 735, endPoint y: 270, distance: 52.8
click at [735, 257] on div "option [MEDICAL_DATA], selected. option [MEDICAL_DATA] focused, 1 of 2. 2 resul…" at bounding box center [760, 242] width 175 height 30
click at [735, 273] on label "[MEDICAL_DATA]" at bounding box center [748, 281] width 98 height 16
checkbox input "true"
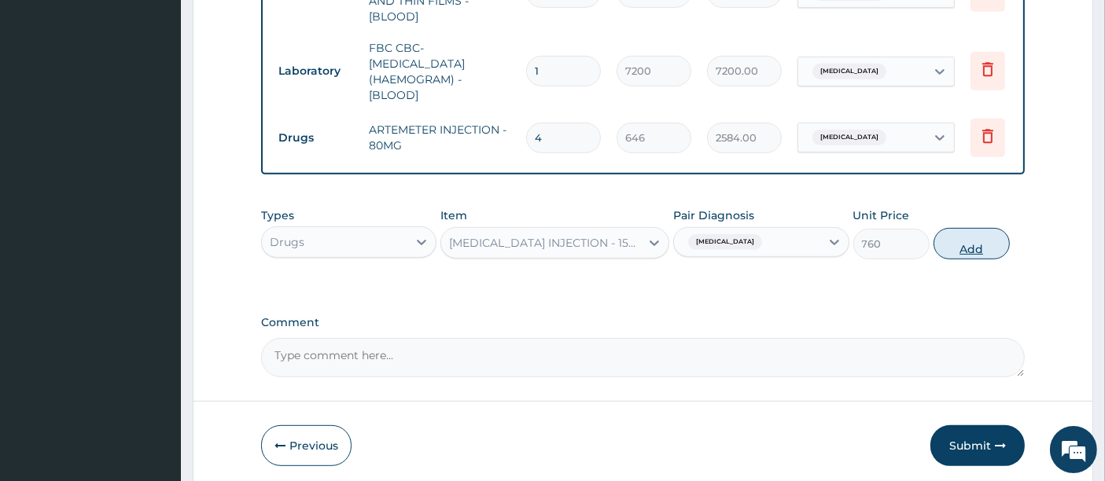
click at [966, 241] on button "Add" at bounding box center [972, 243] width 76 height 31
type input "0"
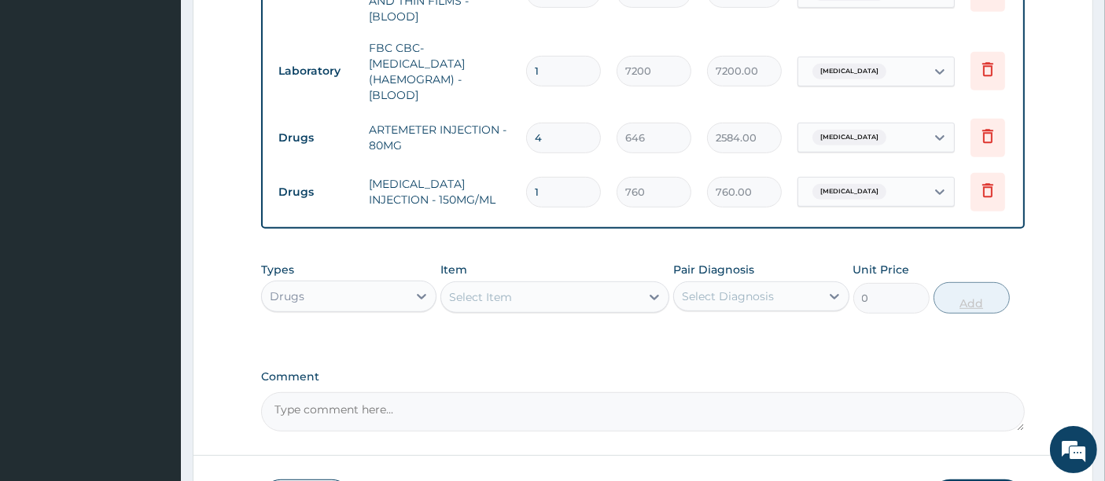
type input "0.00"
type input "4"
type input "3040.00"
type input "0.00"
type input "4"
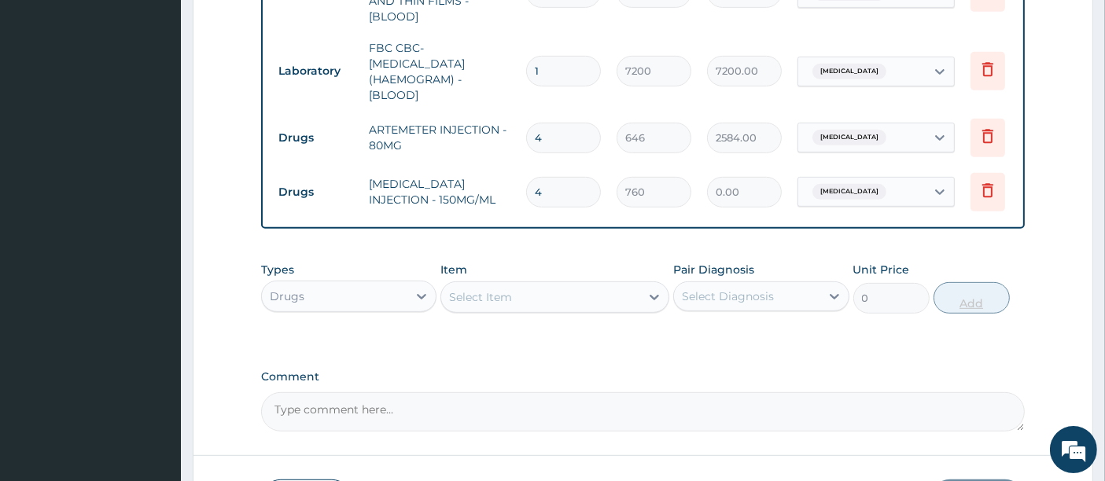
type input "3040.00"
type input "4"
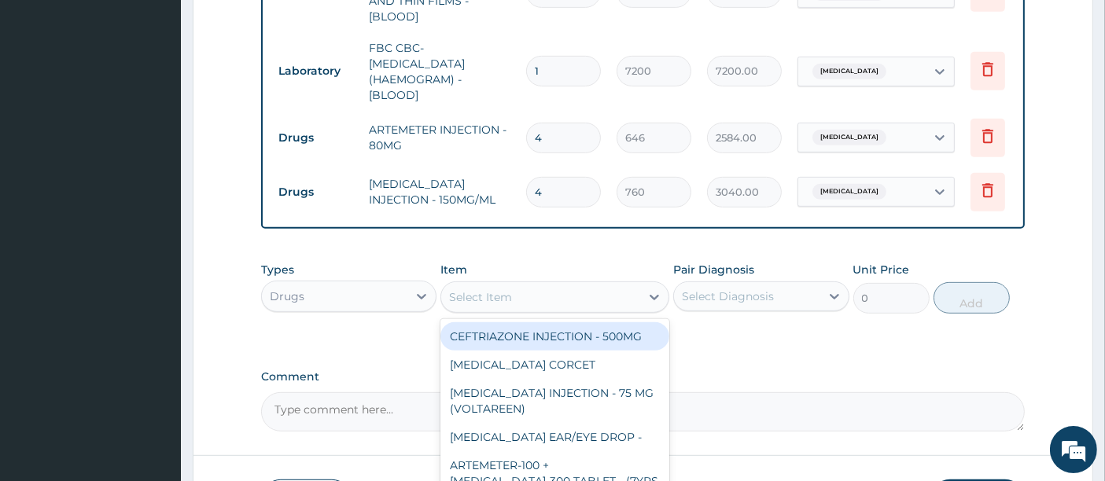
click at [499, 306] on div "Select Item" at bounding box center [554, 297] width 229 height 31
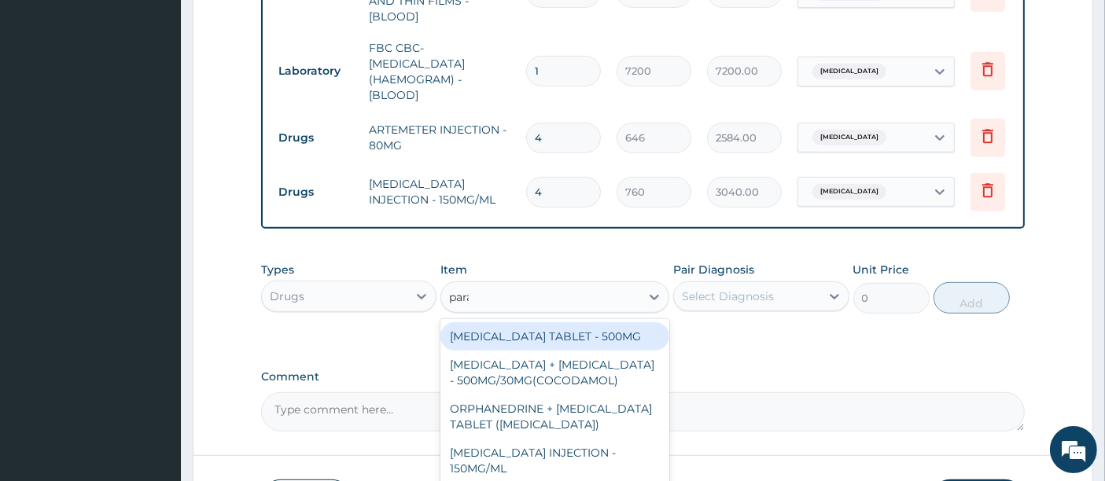
type input "parac"
click at [499, 329] on div "[MEDICAL_DATA] TABLET - 500MG" at bounding box center [554, 336] width 229 height 28
type input "45.599999999999994"
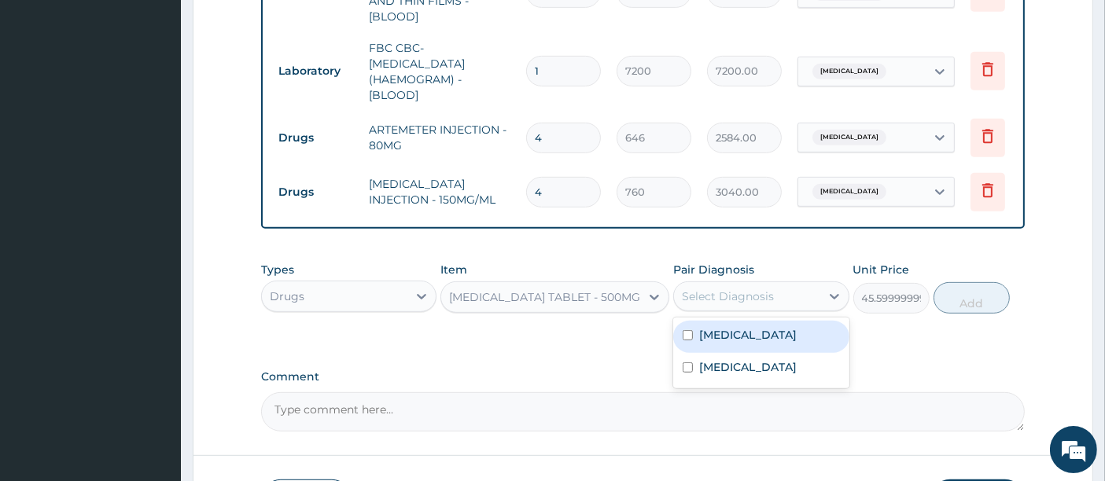
click at [739, 289] on div "Select Diagnosis" at bounding box center [728, 297] width 92 height 16
click at [709, 335] on label "[MEDICAL_DATA]" at bounding box center [748, 335] width 98 height 16
checkbox input "true"
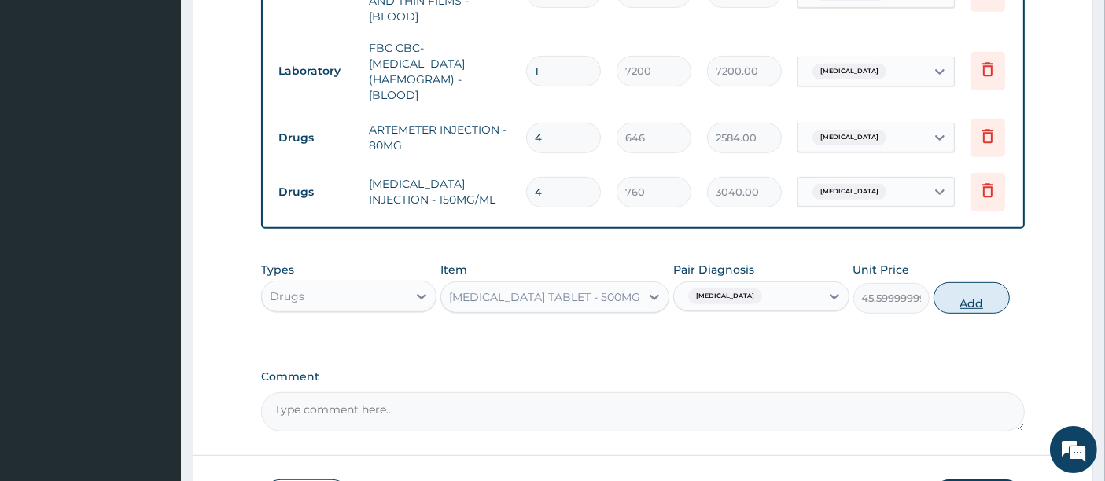
click at [960, 297] on button "Add" at bounding box center [972, 297] width 76 height 31
type input "0"
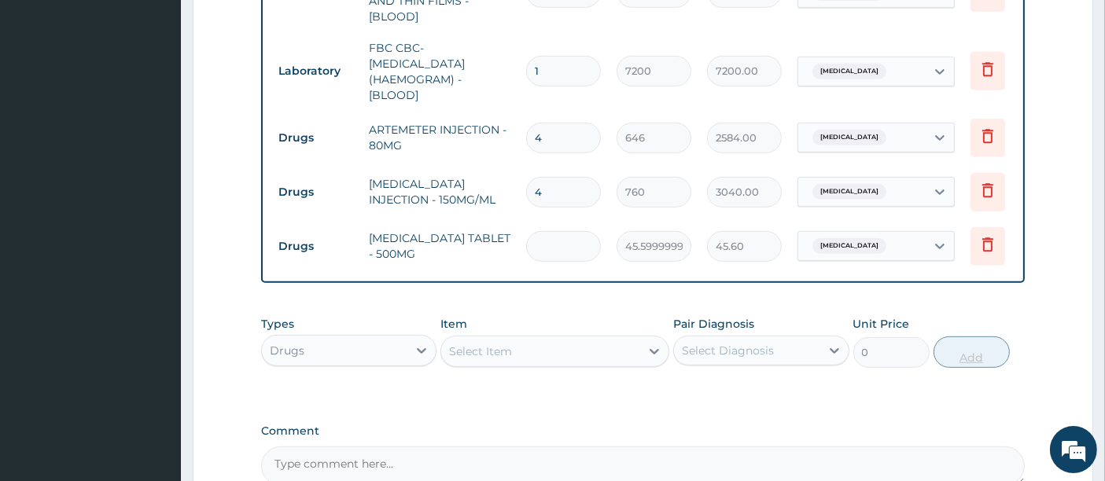
type input "0.00"
type input "9"
type input "410.40"
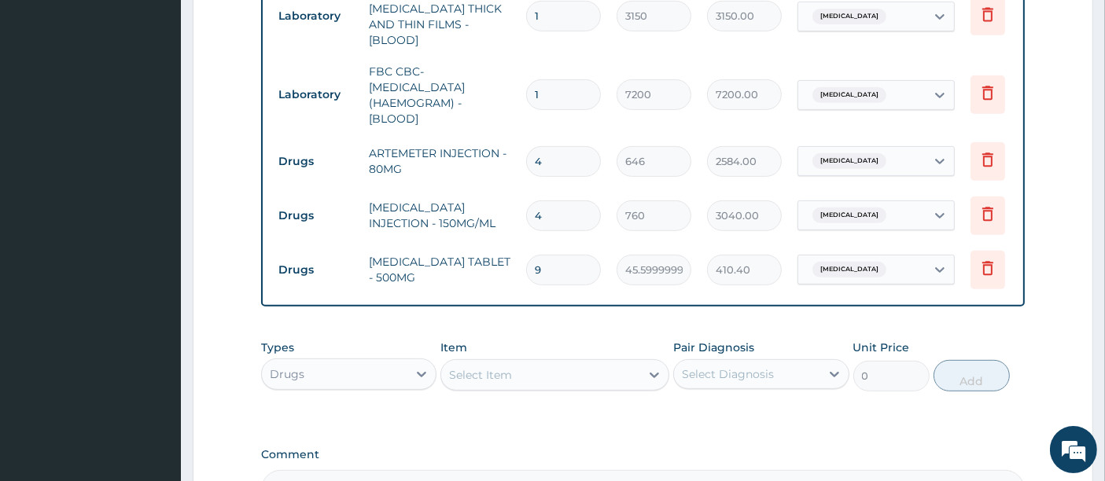
scroll to position [757, 0]
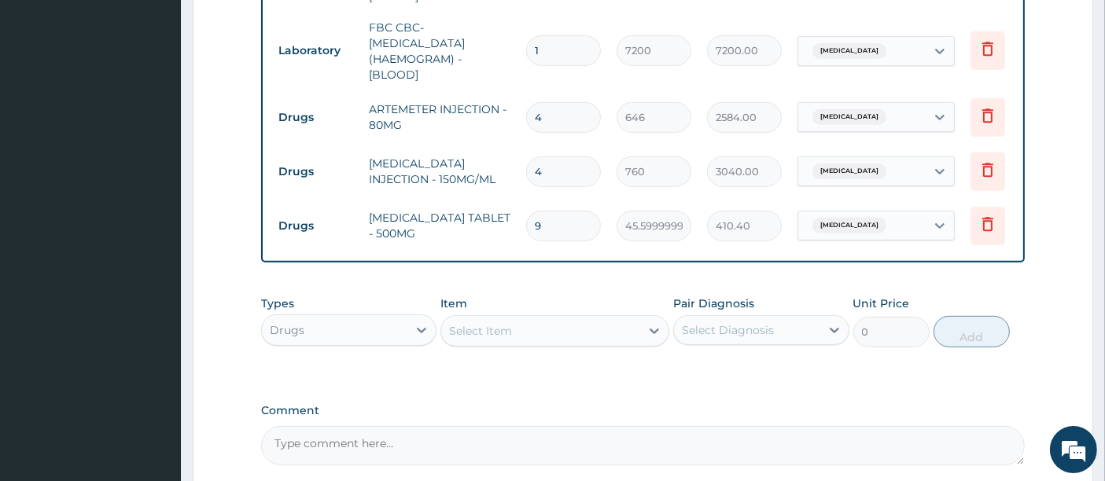
type input "9"
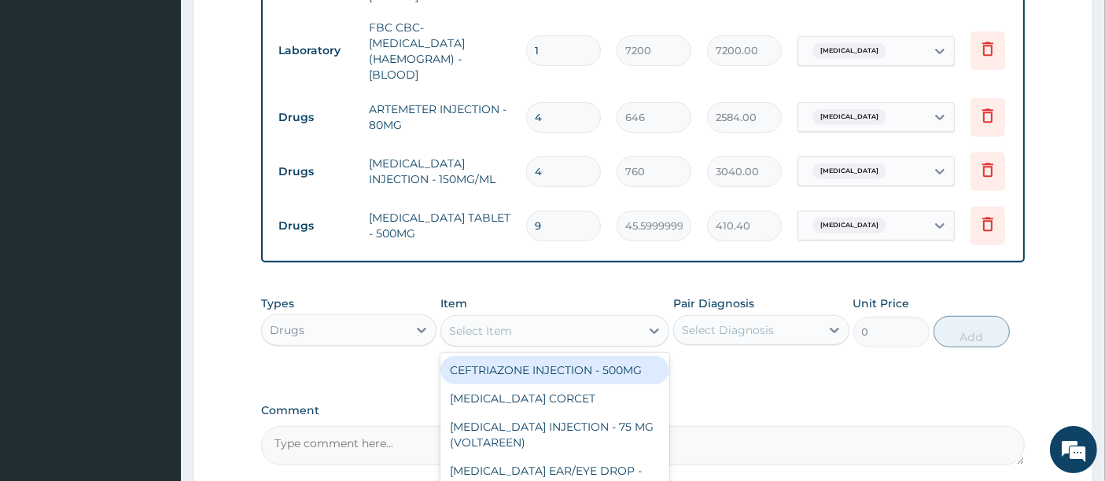
click at [535, 322] on div "Select Item" at bounding box center [540, 331] width 199 height 25
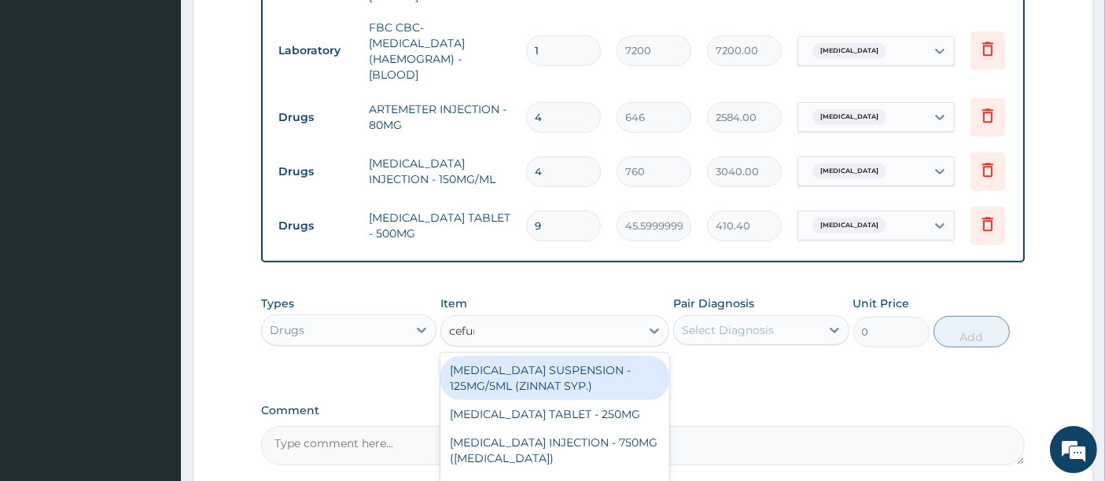
type input "cefuro"
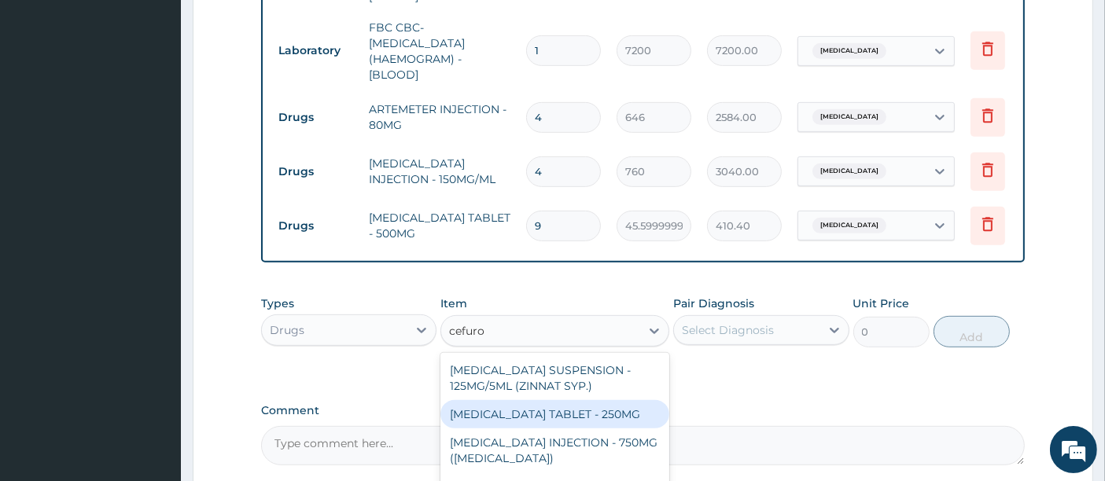
click at [533, 413] on div "[MEDICAL_DATA] TABLET - 250MG" at bounding box center [554, 414] width 229 height 28
type input "570"
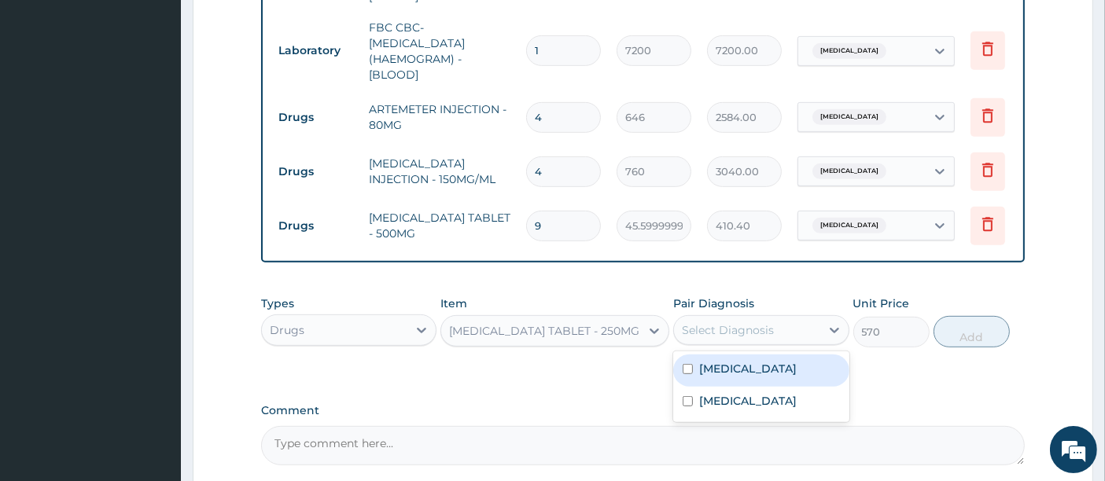
click at [738, 329] on div "Select Diagnosis" at bounding box center [728, 330] width 92 height 16
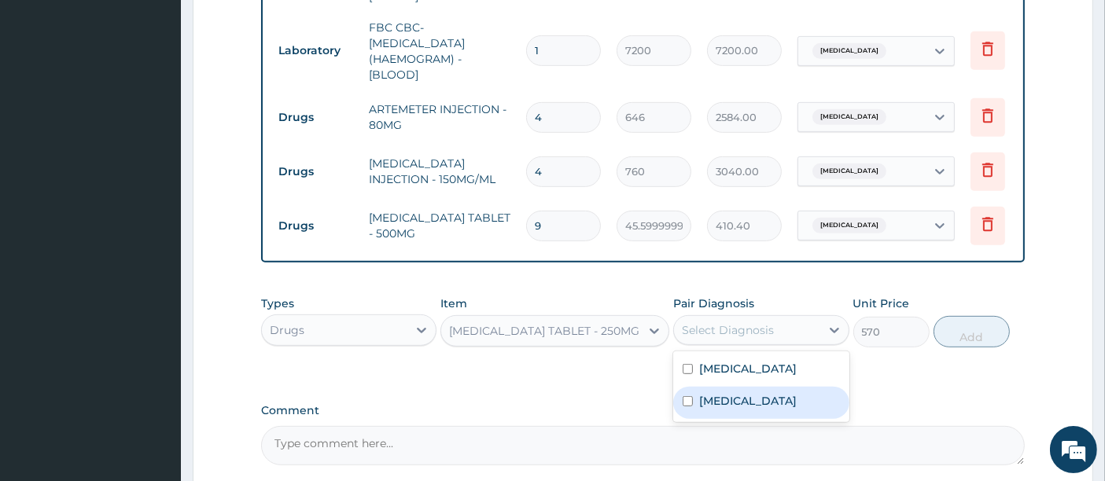
click at [695, 418] on div "[MEDICAL_DATA]" at bounding box center [760, 403] width 175 height 32
checkbox input "true"
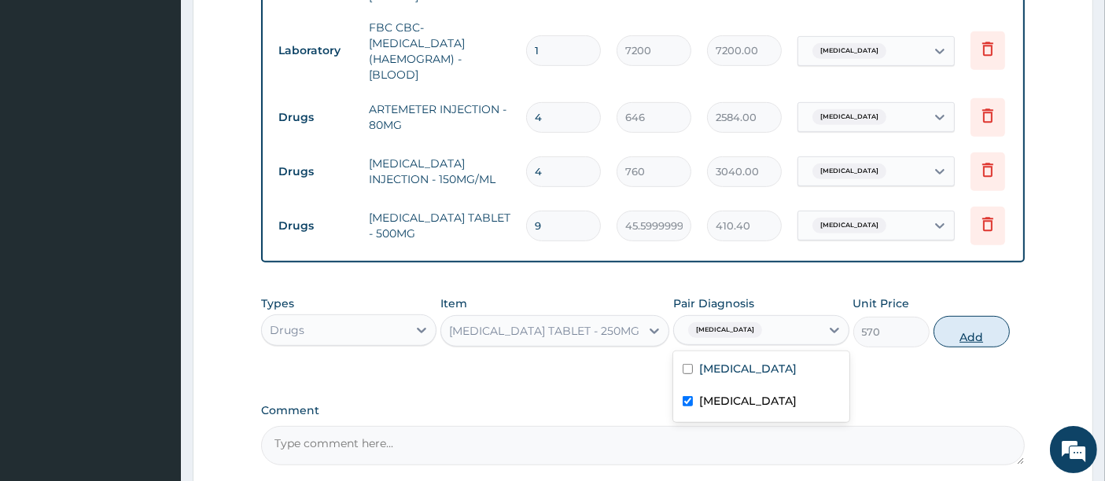
click at [969, 330] on button "Add" at bounding box center [972, 331] width 76 height 31
type input "0"
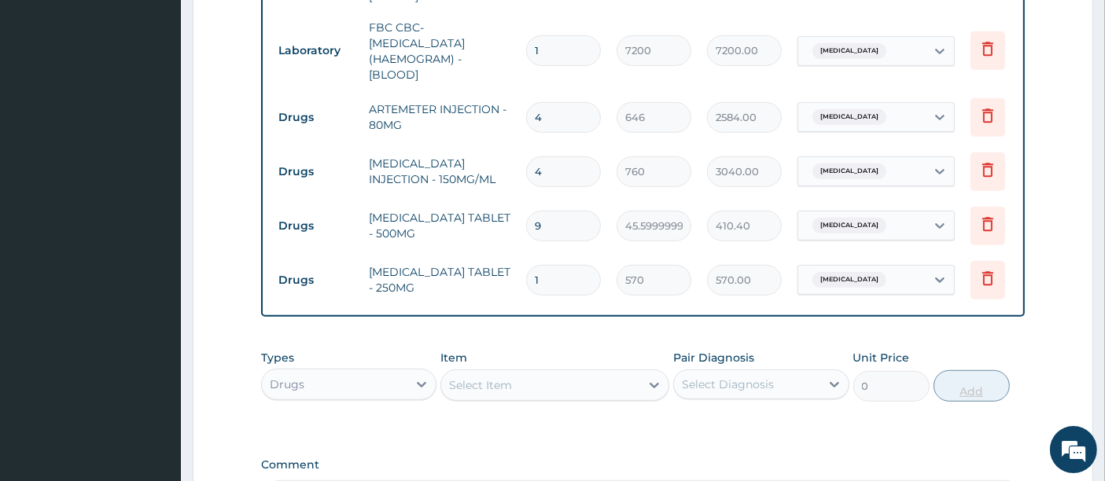
type input "0.00"
type input "7"
type input "3990.00"
type input "7"
click at [493, 350] on div "Item Select Item" at bounding box center [554, 376] width 229 height 52
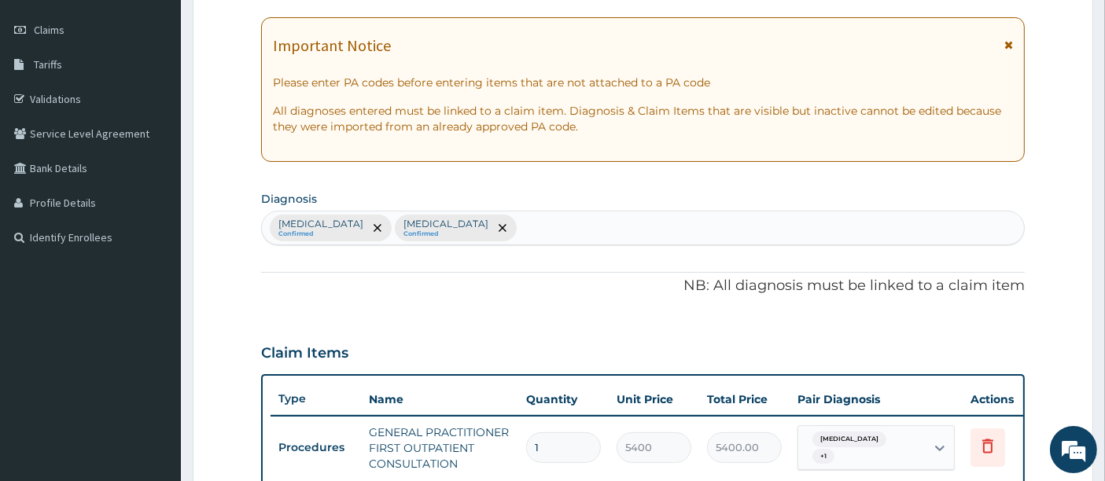
scroll to position [207, 0]
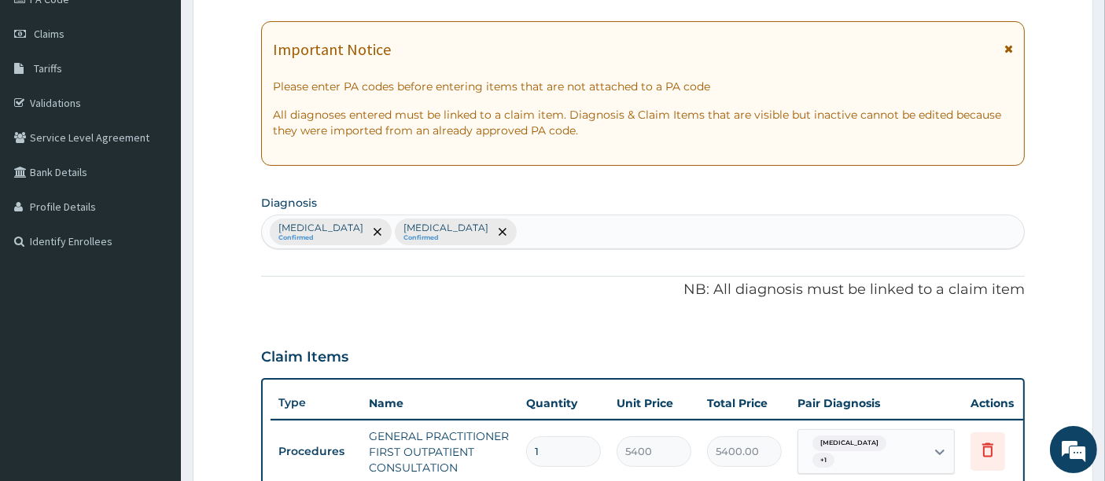
click at [528, 230] on div "[MEDICAL_DATA] Confirmed [MEDICAL_DATA] Confirmed" at bounding box center [643, 232] width 763 height 33
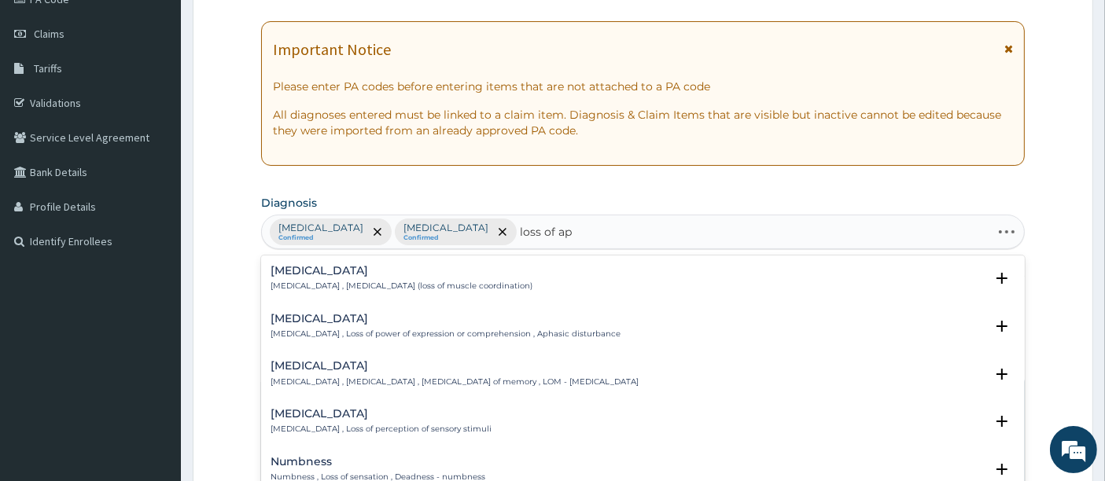
type input "loss of app"
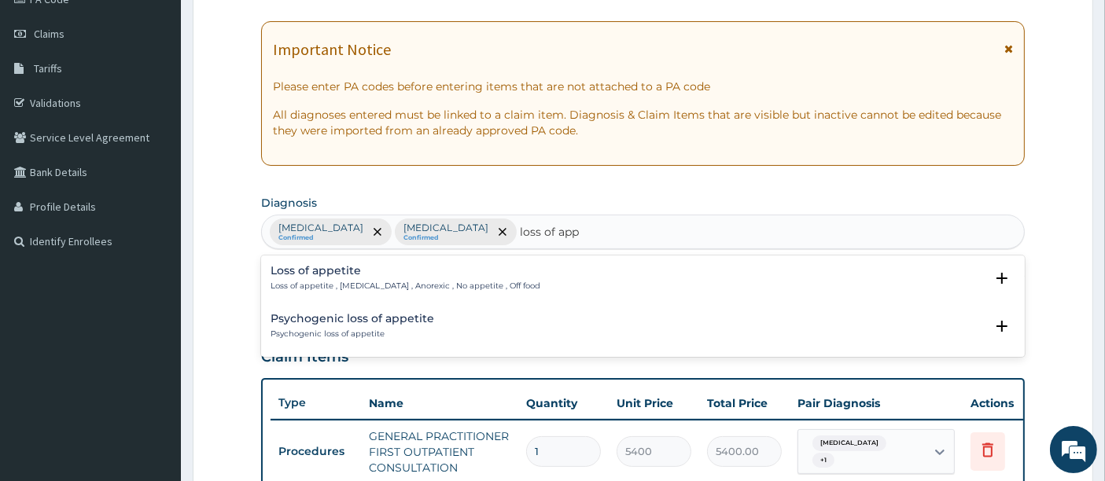
click at [313, 281] on p "Loss of appetite , [MEDICAL_DATA] , Anorexic , No appetite , Off food" at bounding box center [406, 286] width 270 height 11
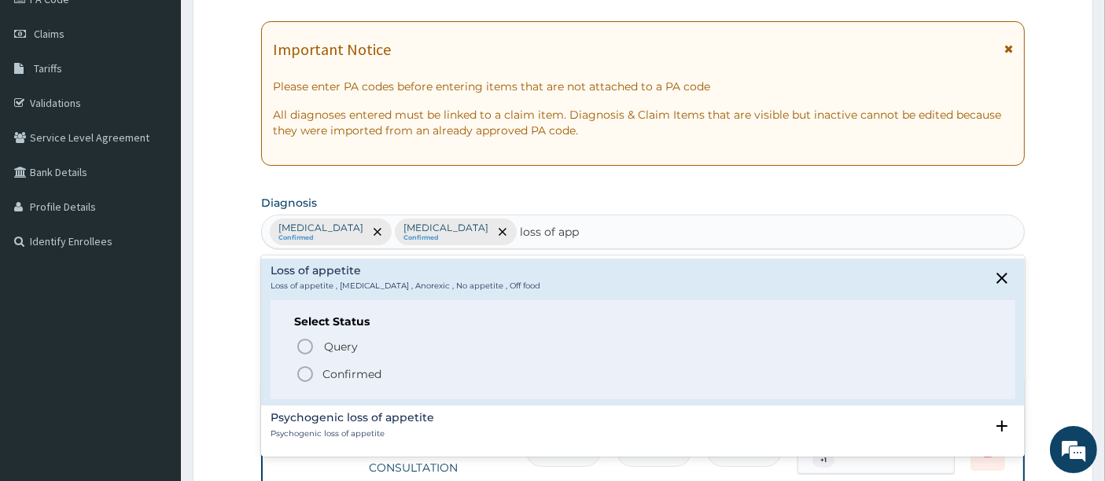
click at [300, 379] on icon "status option filled" at bounding box center [305, 374] width 19 height 19
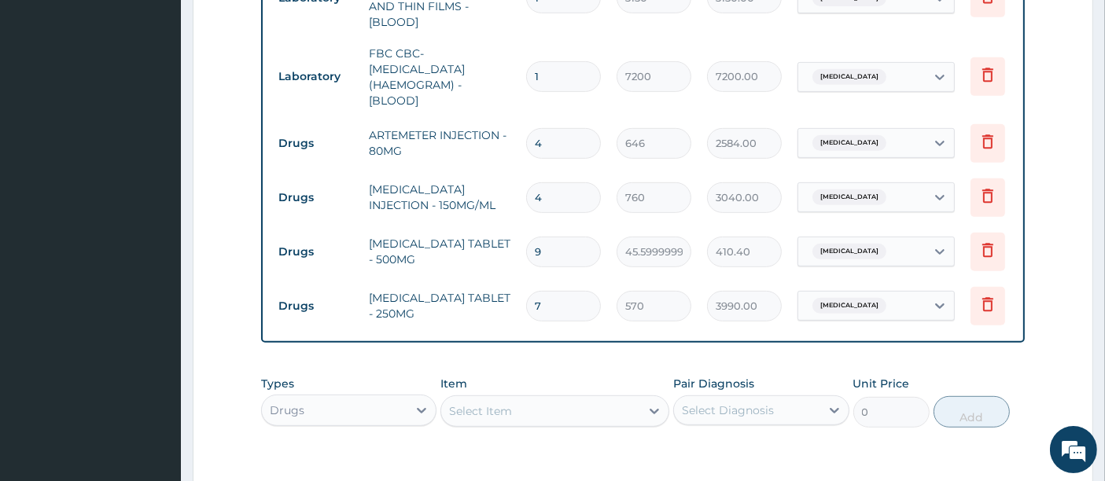
scroll to position [766, 0]
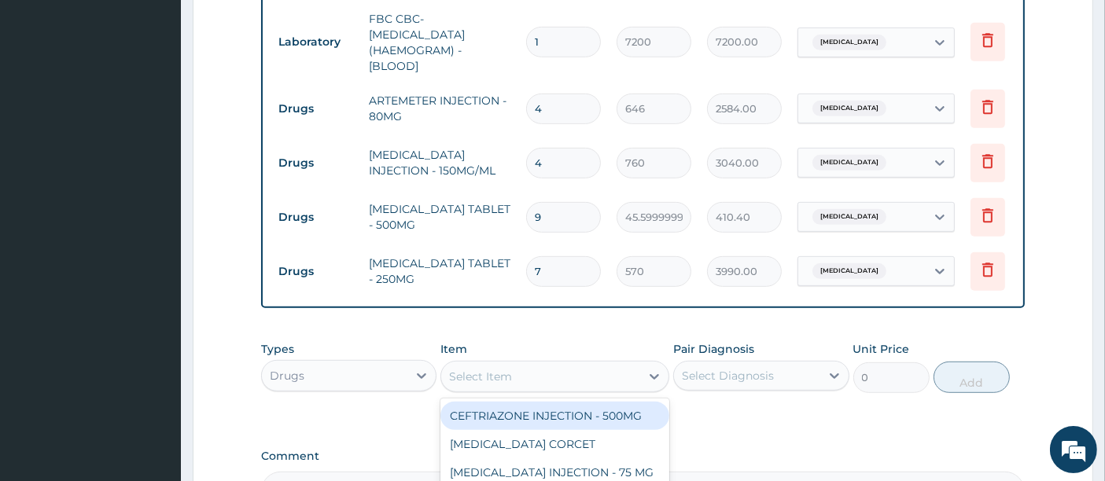
click at [481, 369] on div "Select Item" at bounding box center [480, 377] width 63 height 16
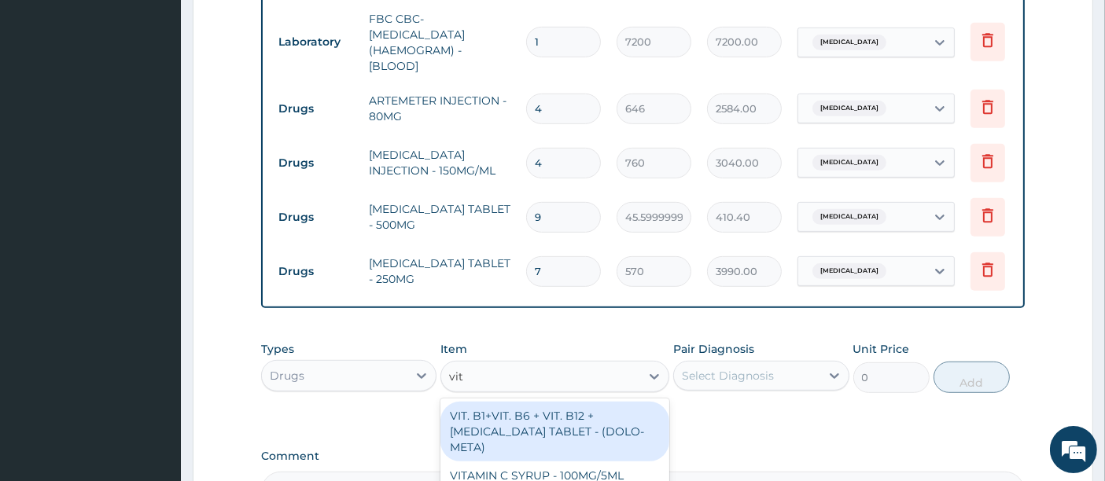
type input "vit b"
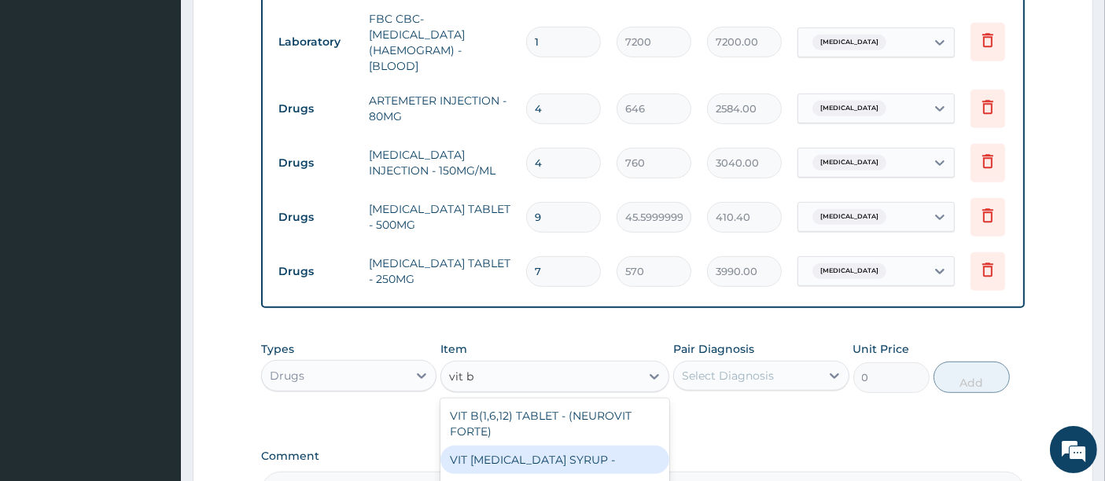
click at [529, 449] on div "VIT [MEDICAL_DATA] SYRUP -" at bounding box center [554, 460] width 229 height 28
type input "646"
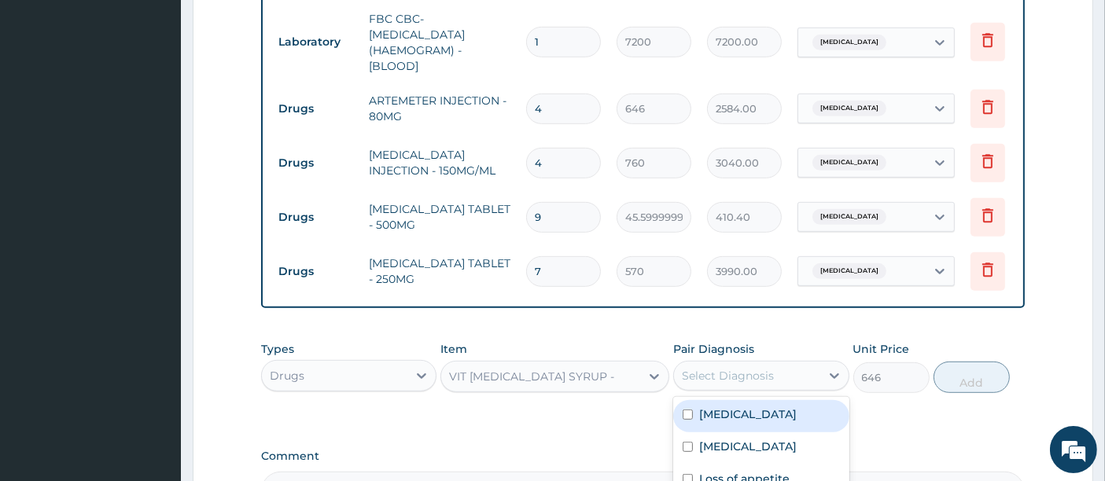
click at [722, 368] on div "Select Diagnosis" at bounding box center [728, 376] width 92 height 16
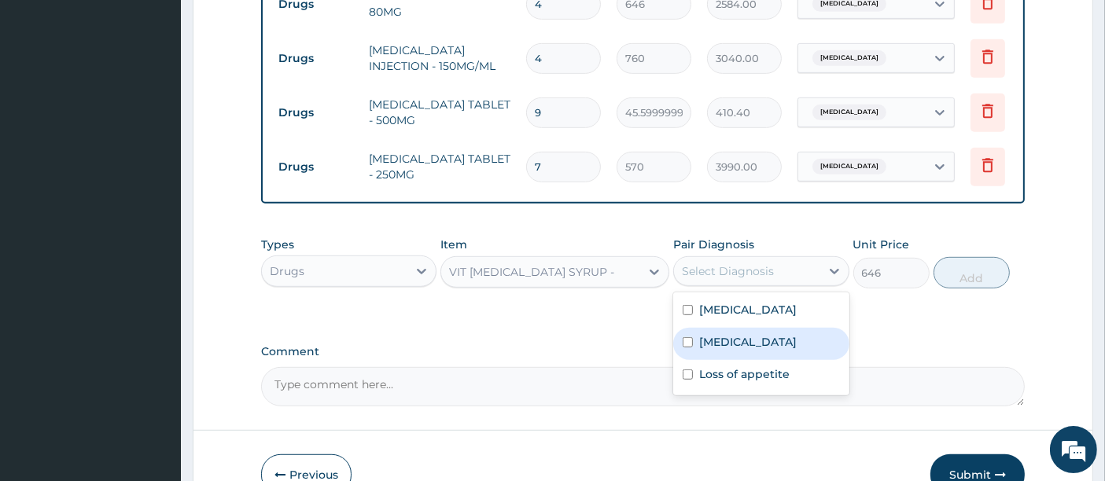
scroll to position [872, 0]
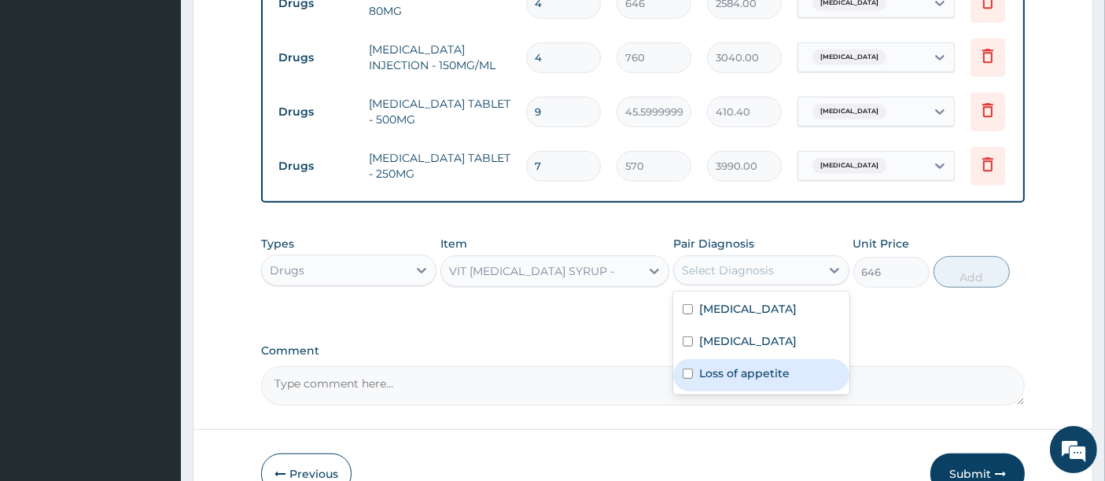
click at [737, 381] on label "Loss of appetite" at bounding box center [744, 374] width 90 height 16
checkbox input "true"
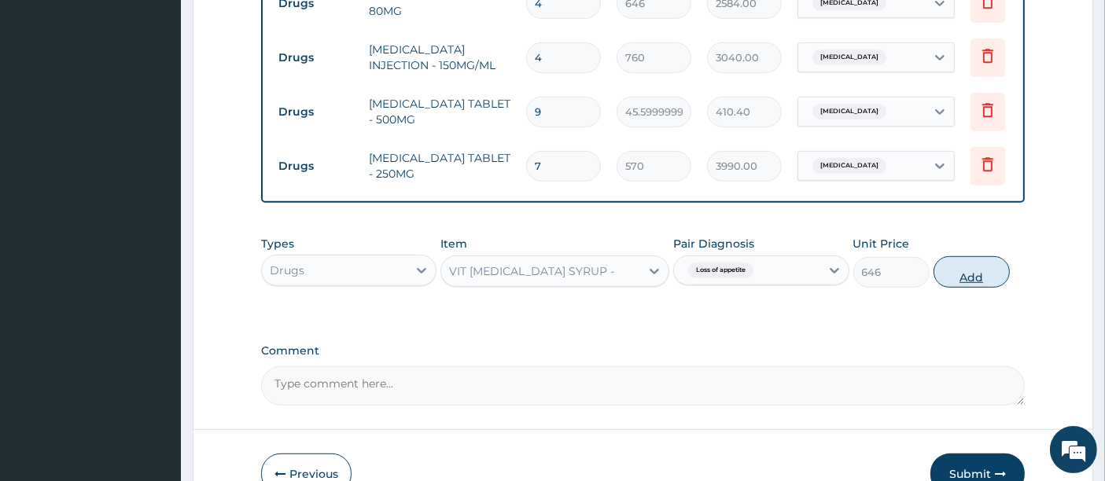
click at [961, 270] on button "Add" at bounding box center [972, 271] width 76 height 31
type input "0"
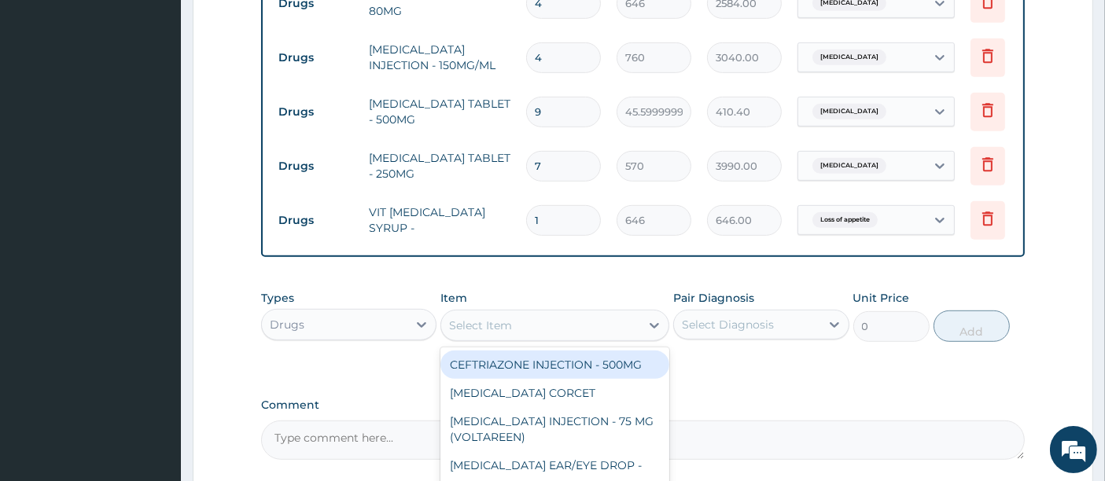
click at [495, 322] on div "Select Item" at bounding box center [480, 326] width 63 height 16
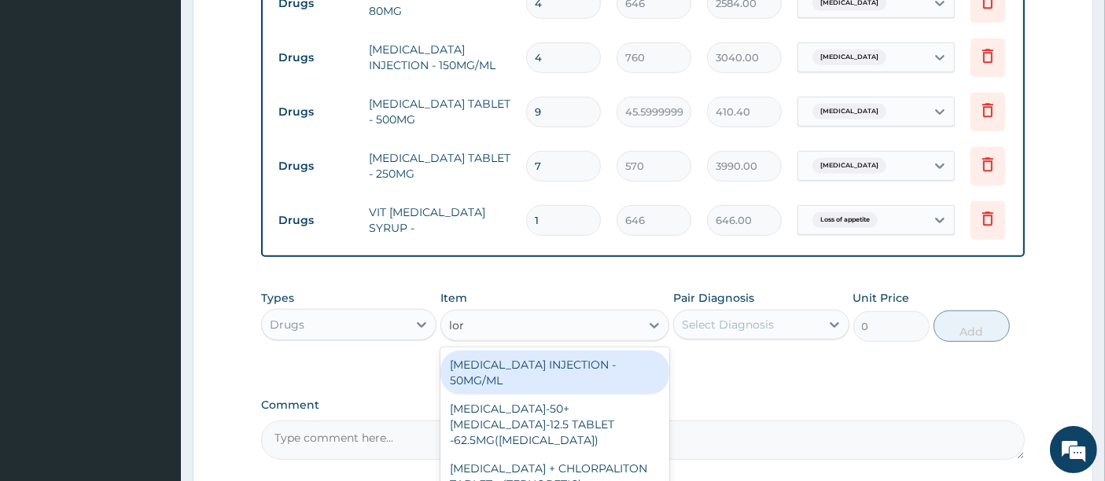
type input "[PERSON_NAME]"
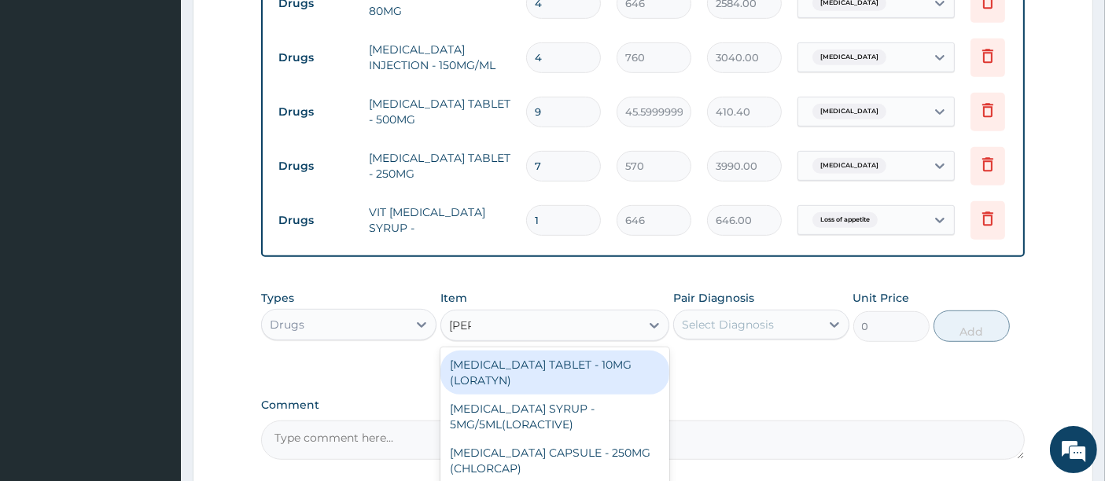
click at [489, 362] on div "[MEDICAL_DATA] TABLET - 10MG (LORATYN)" at bounding box center [554, 373] width 229 height 44
type input "133"
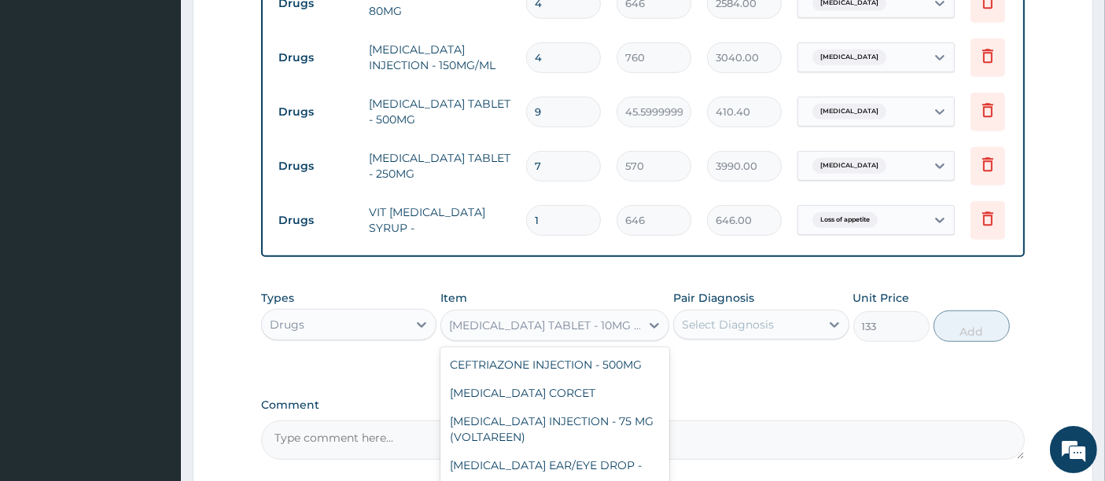
click at [571, 330] on div "[MEDICAL_DATA] TABLET - 10MG (LORATYN)" at bounding box center [540, 325] width 199 height 25
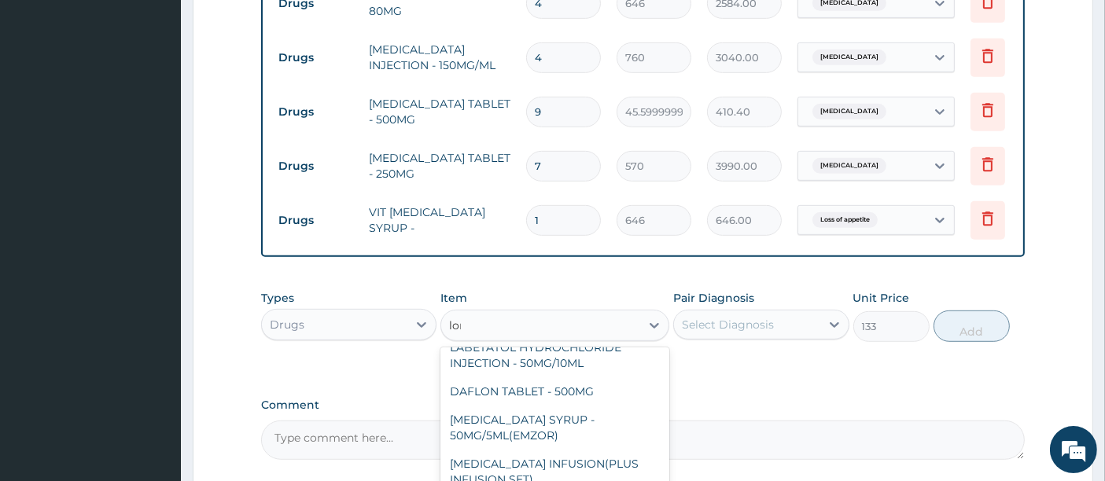
scroll to position [90, 0]
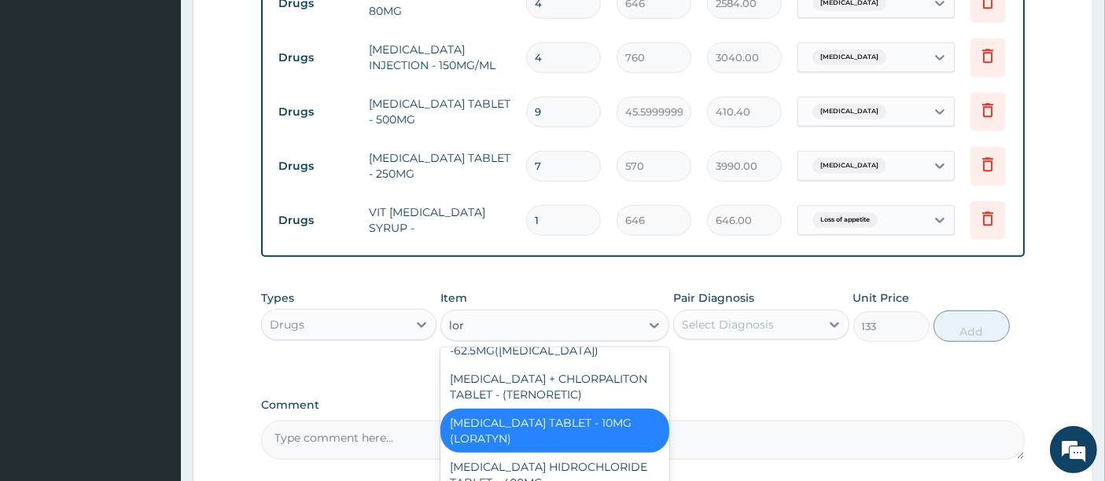
type input "[PERSON_NAME]"
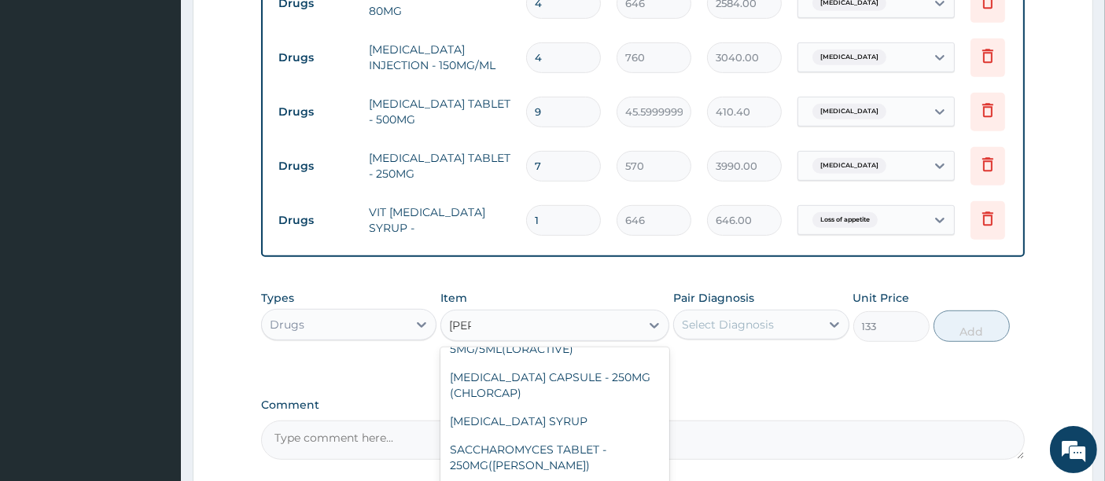
scroll to position [0, 0]
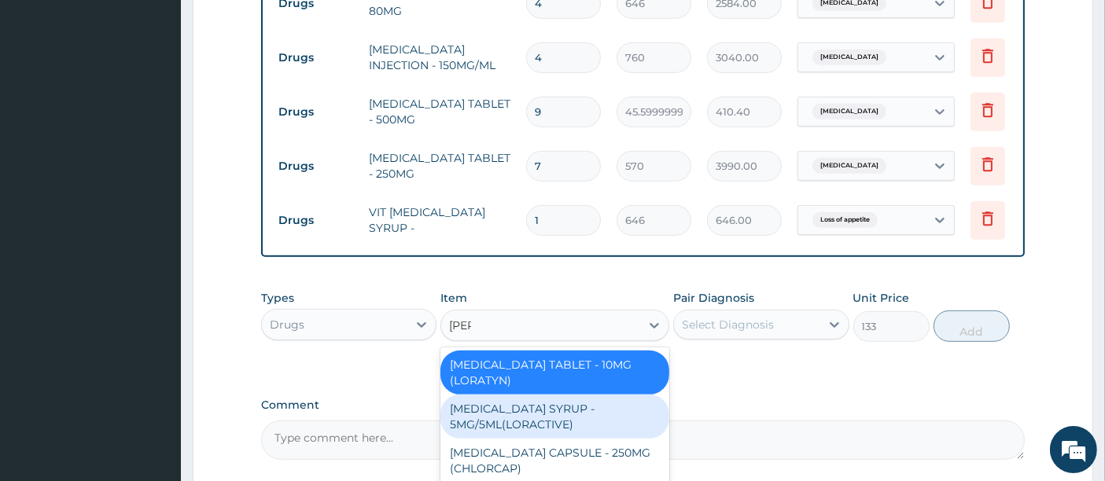
click at [537, 417] on div "[MEDICAL_DATA] SYRUP - 5MG/5ML(LORACTIVE)" at bounding box center [554, 417] width 229 height 44
type input "1672"
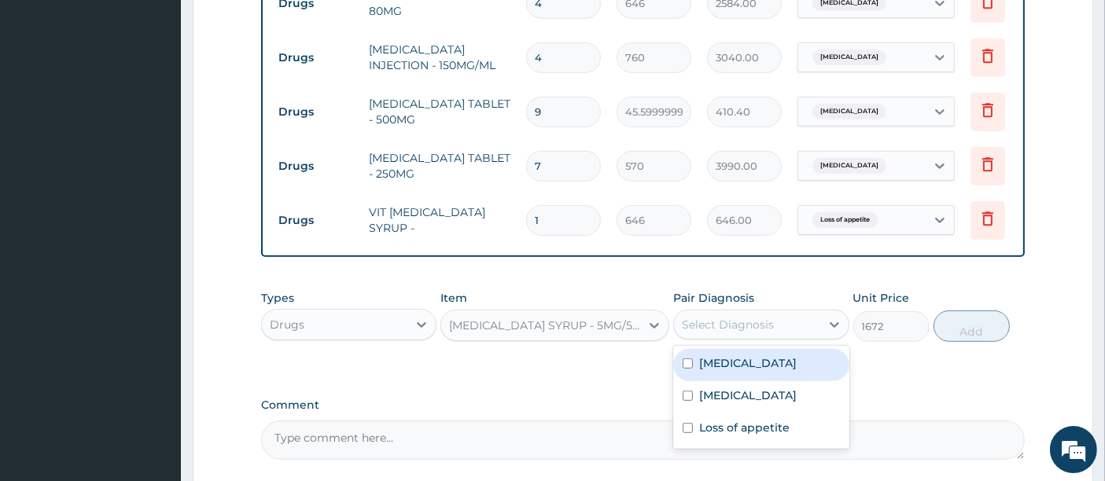
click at [732, 319] on div "Select Diagnosis" at bounding box center [728, 325] width 92 height 16
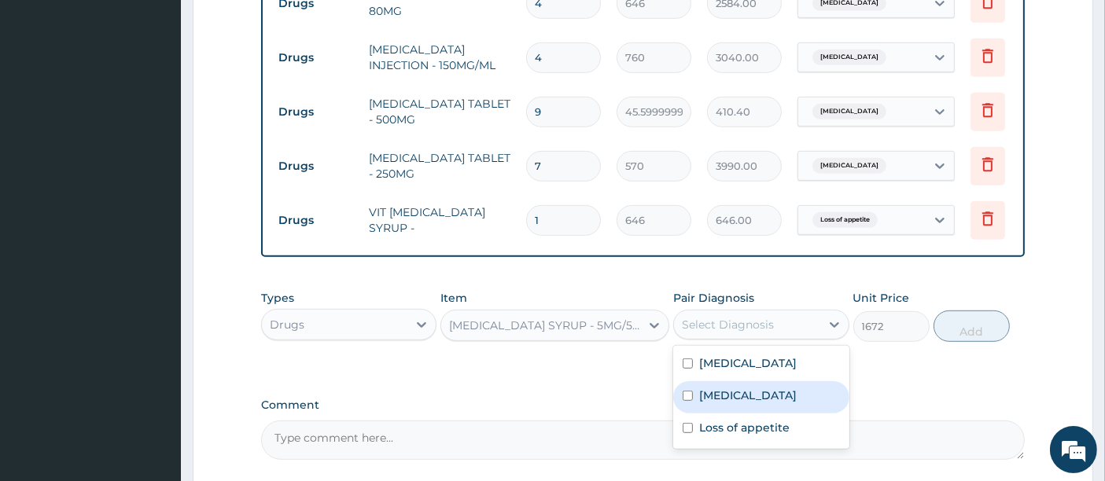
click at [724, 388] on label "[MEDICAL_DATA]" at bounding box center [748, 396] width 98 height 16
checkbox input "true"
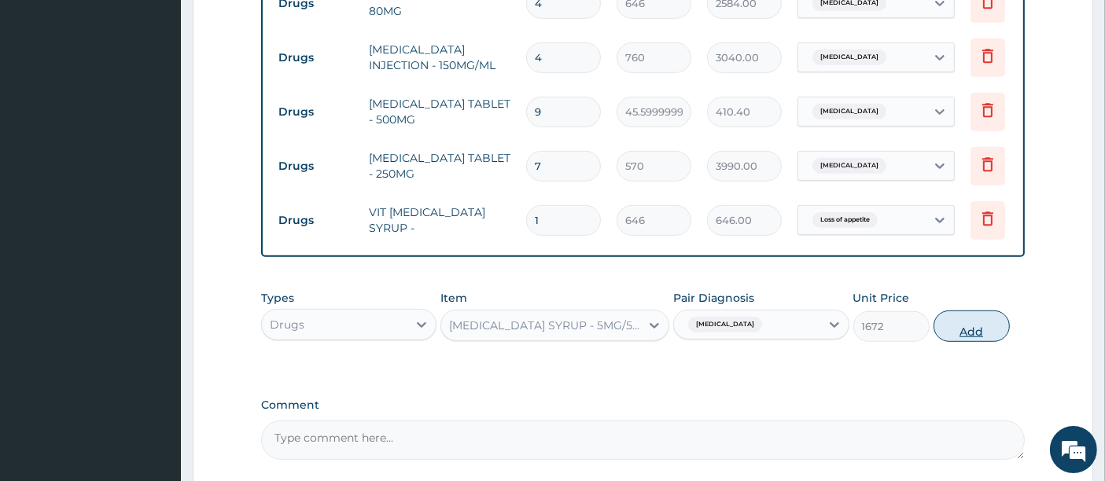
click at [971, 327] on button "Add" at bounding box center [972, 326] width 76 height 31
type input "0"
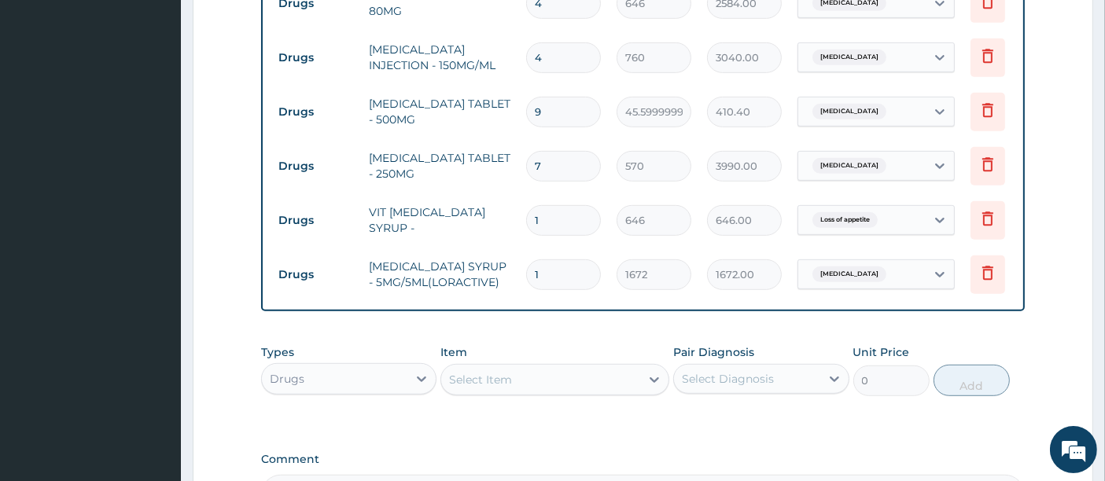
click at [709, 418] on div "Types Drugs Item Select Item Pair Diagnosis Select Diagnosis Unit Price 0 Add" at bounding box center [643, 382] width 765 height 91
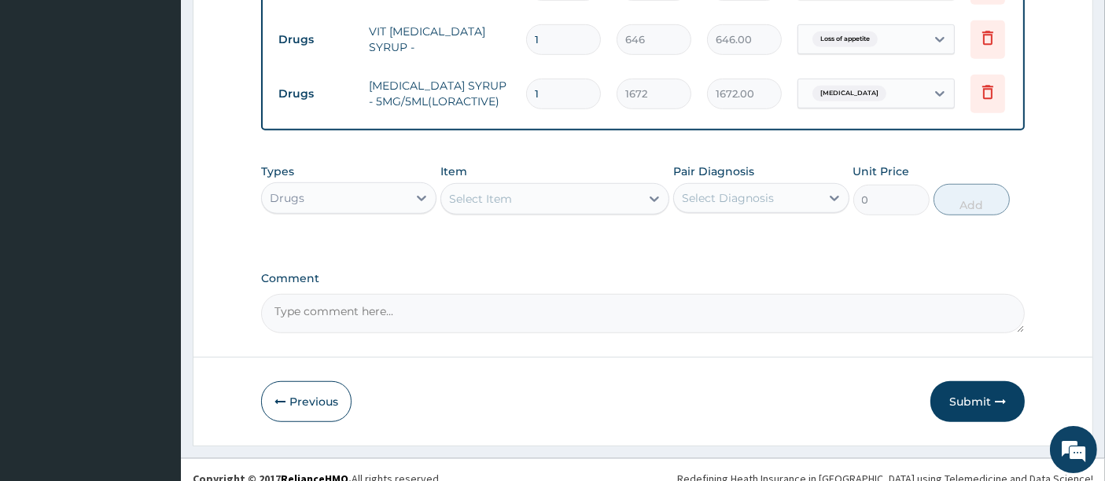
scroll to position [1063, 0]
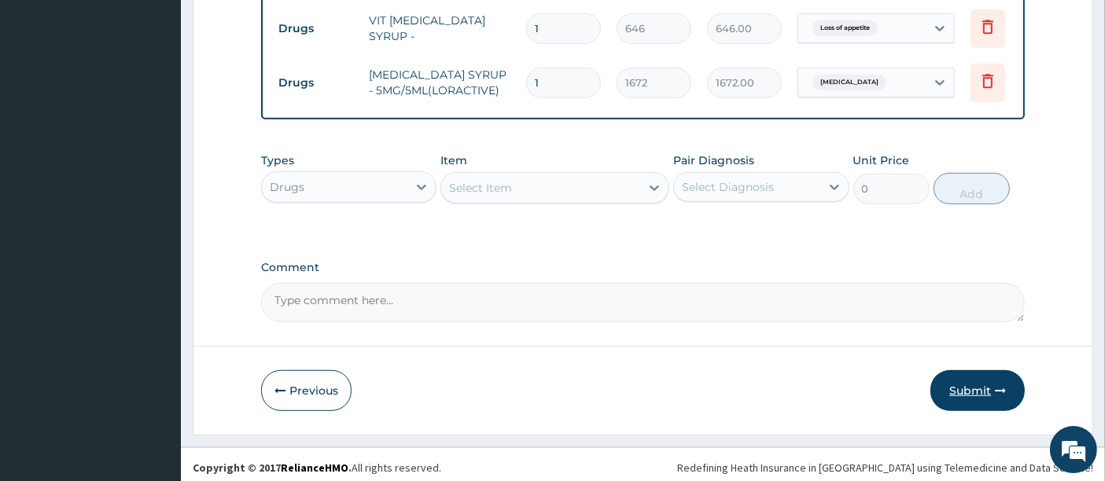
click at [979, 388] on button "Submit" at bounding box center [978, 390] width 94 height 41
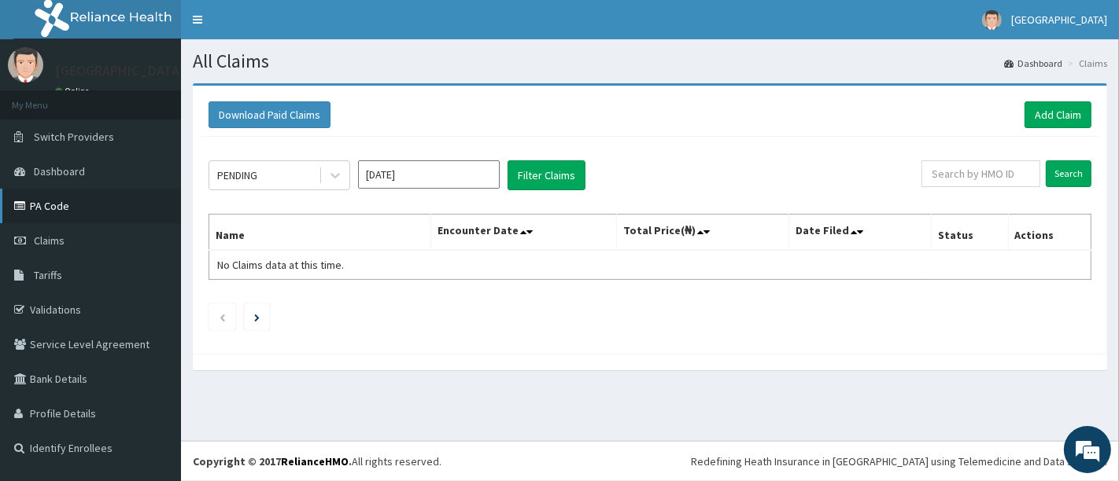
click at [49, 214] on link "PA Code" at bounding box center [90, 206] width 181 height 35
